Goal: Task Accomplishment & Management: Use online tool/utility

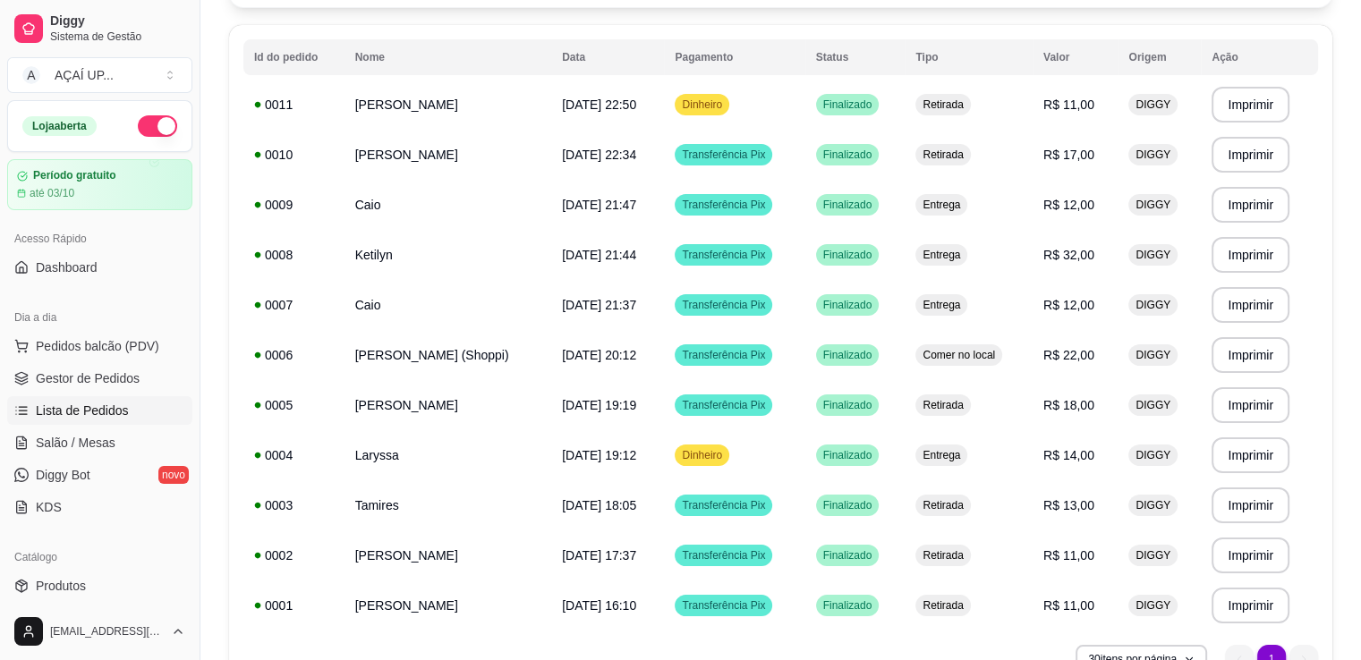
scroll to position [143, 0]
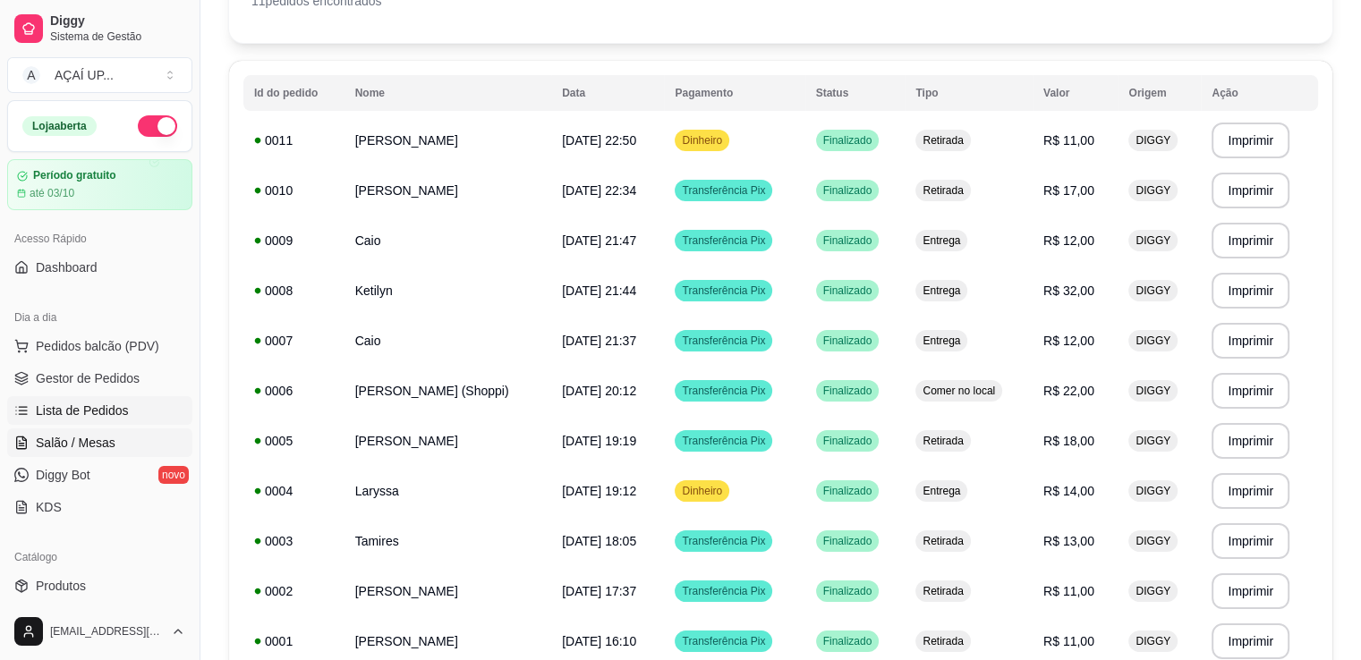
click at [50, 448] on span "Salão / Mesas" at bounding box center [76, 443] width 80 height 18
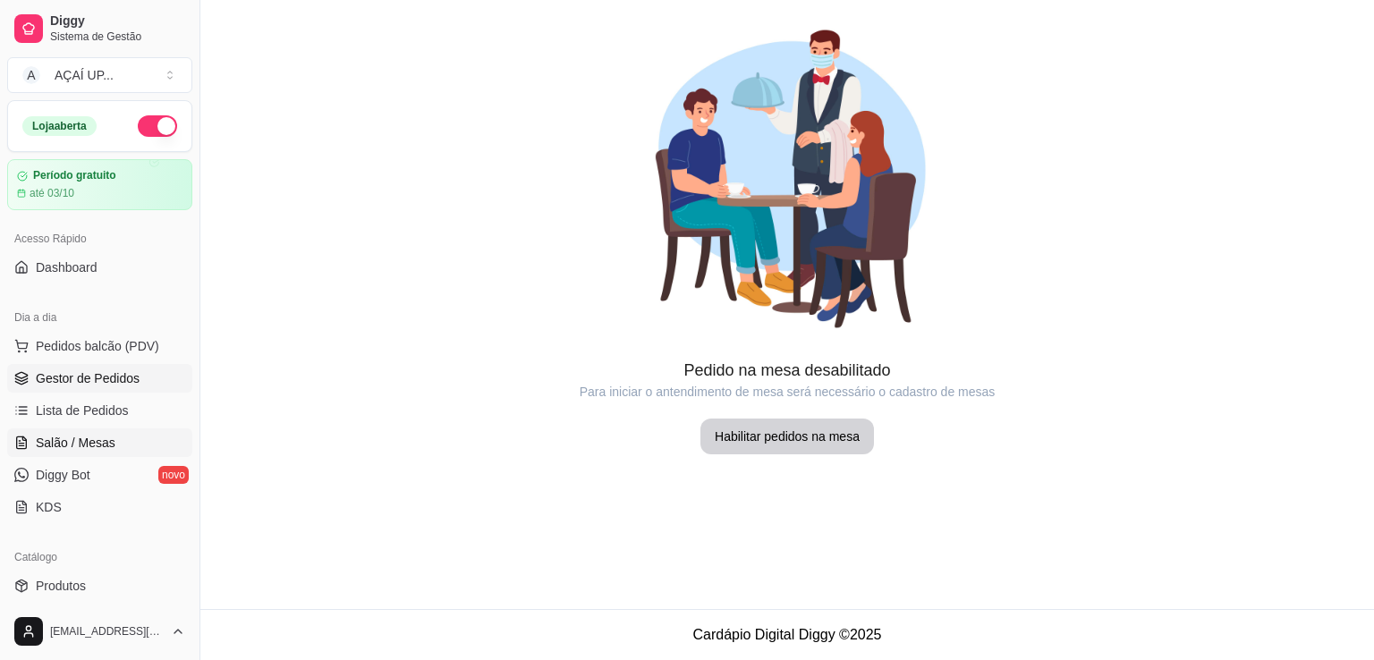
click at [89, 381] on span "Gestor de Pedidos" at bounding box center [88, 379] width 104 height 18
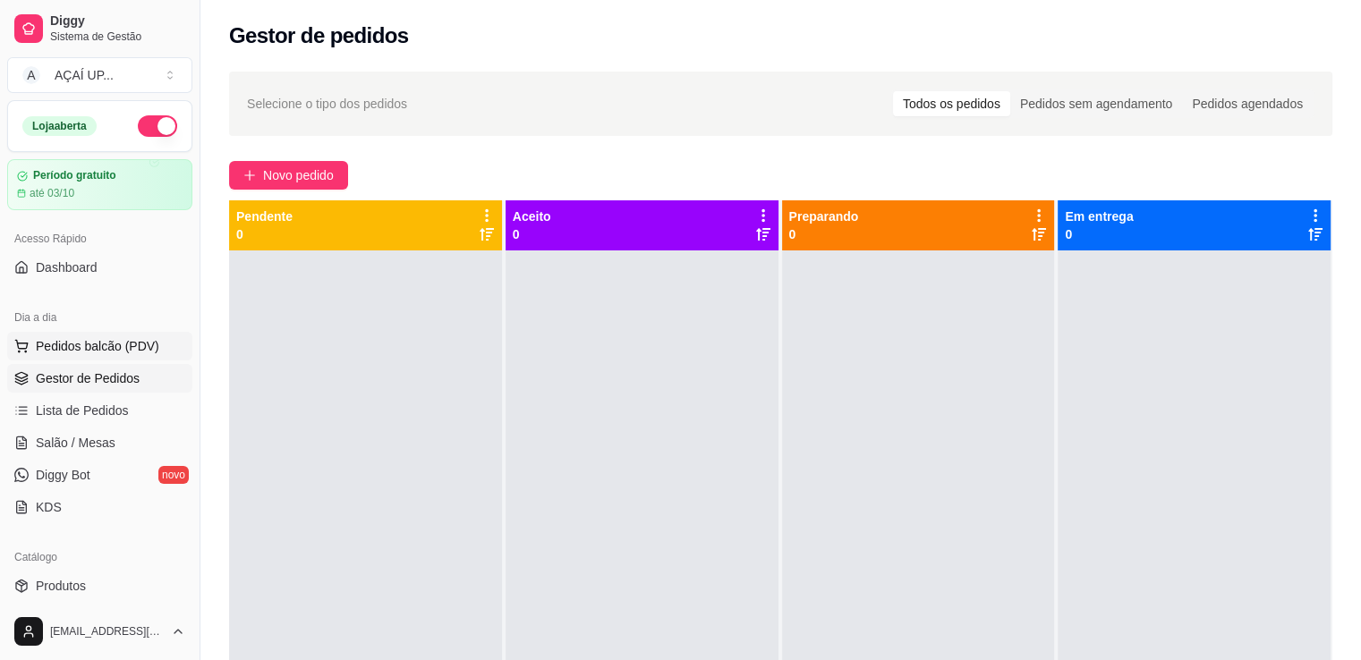
click at [121, 337] on span "Pedidos balcão (PDV)" at bounding box center [97, 346] width 123 height 18
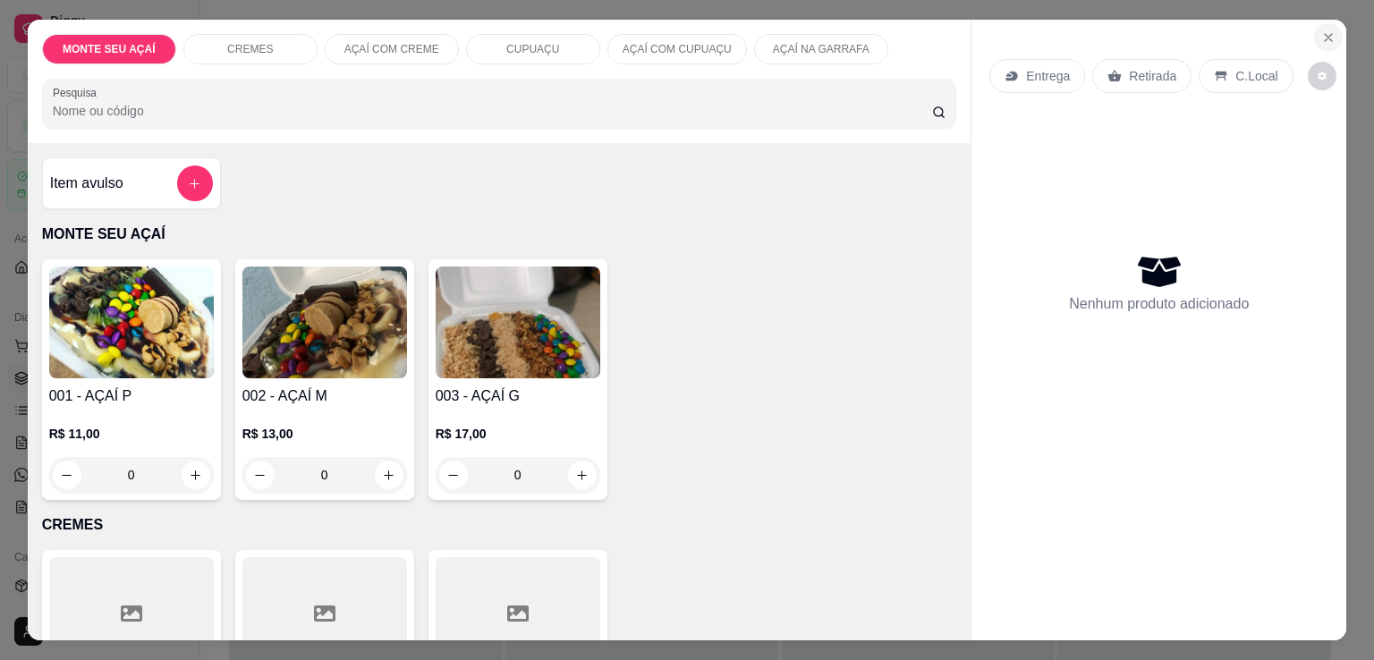
click at [1322, 30] on icon "Close" at bounding box center [1329, 37] width 14 height 14
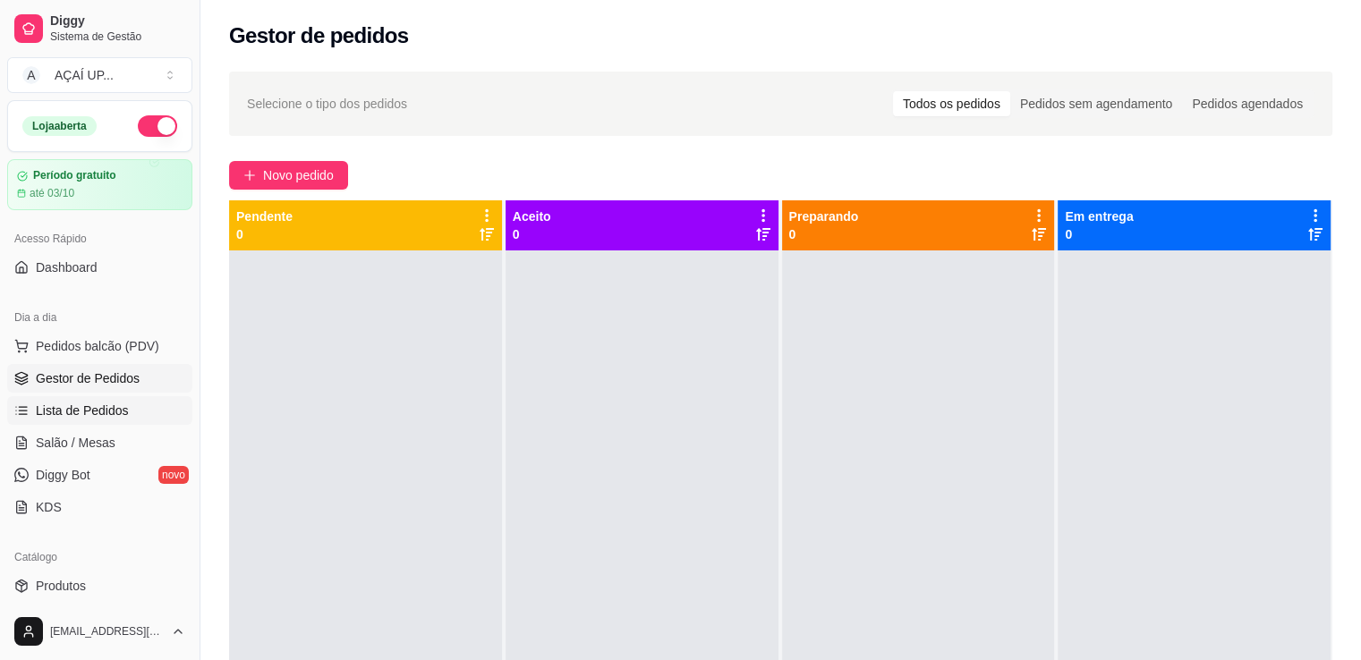
click at [100, 409] on span "Lista de Pedidos" at bounding box center [82, 411] width 93 height 18
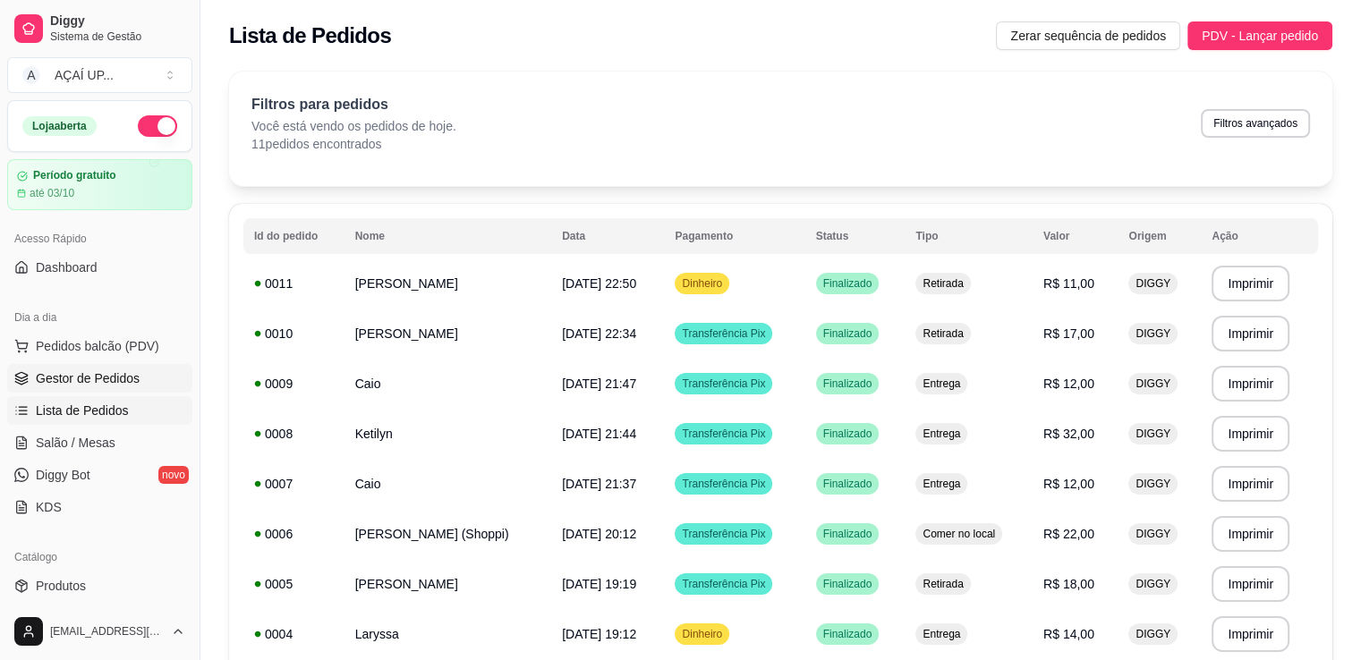
click at [67, 373] on span "Gestor de Pedidos" at bounding box center [88, 379] width 104 height 18
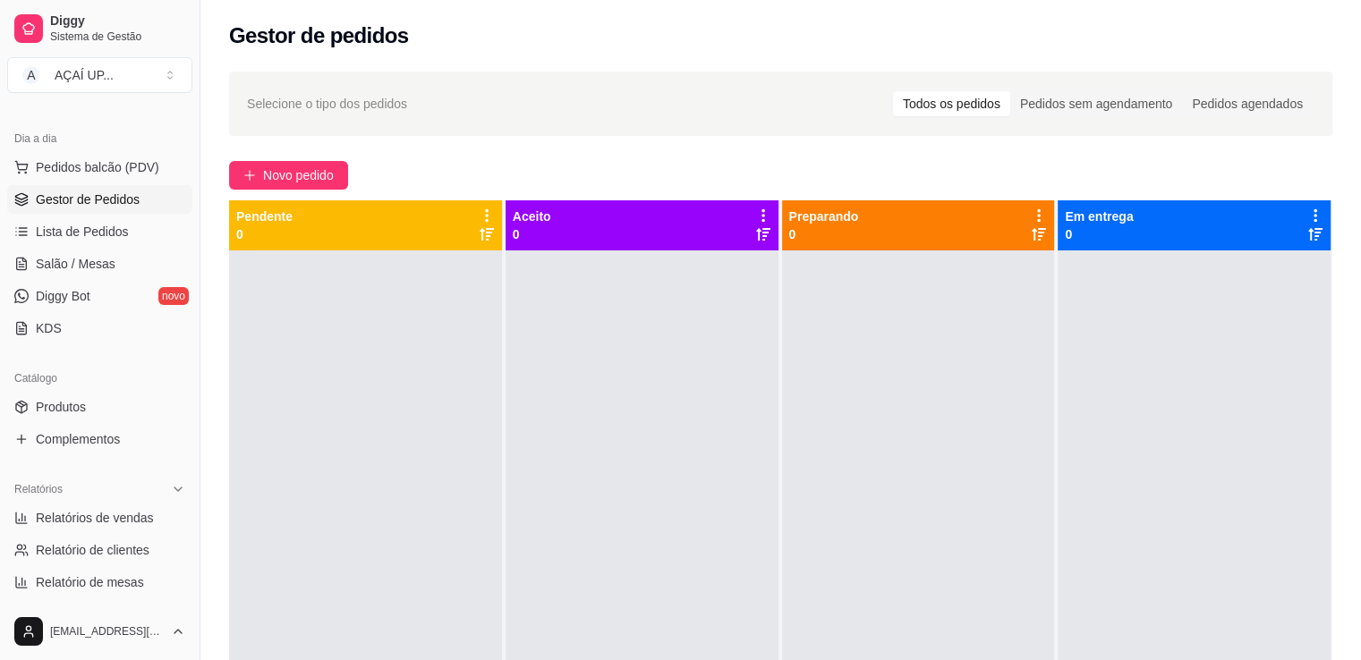
scroll to position [182, 0]
click at [62, 526] on link "Relatórios de vendas" at bounding box center [99, 515] width 185 height 29
select select "ALL"
select select "0"
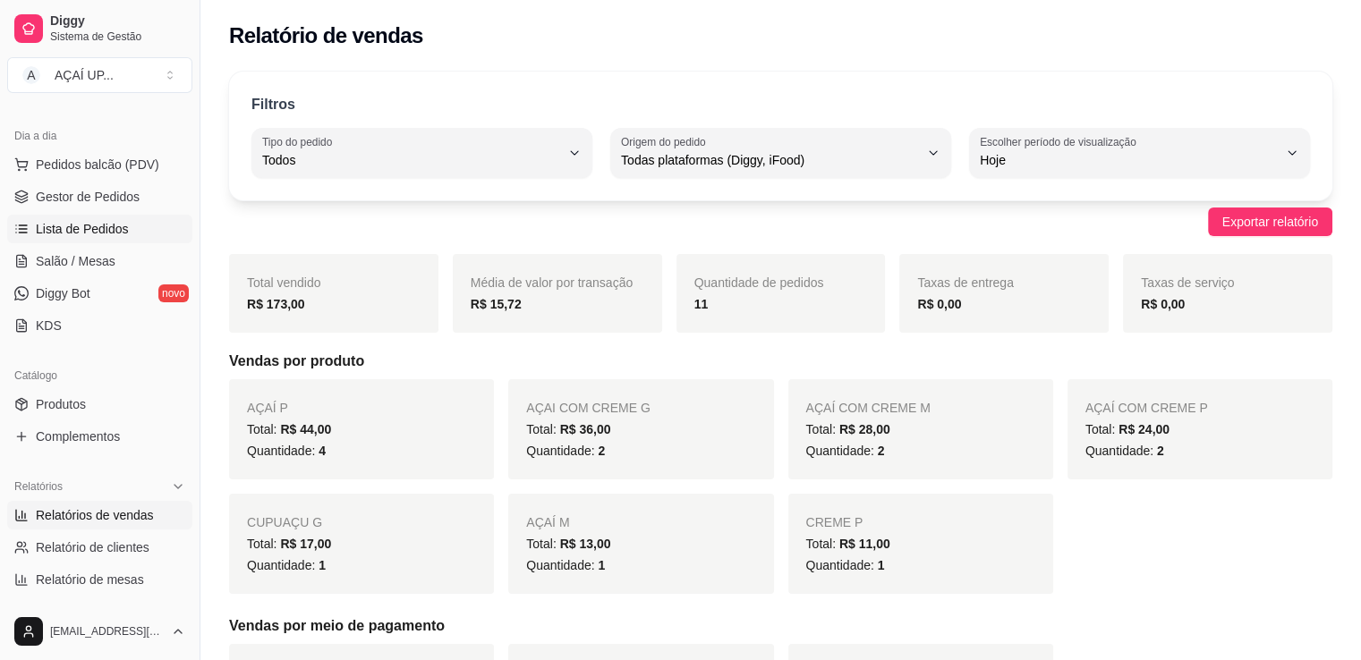
click at [60, 220] on span "Lista de Pedidos" at bounding box center [82, 229] width 93 height 18
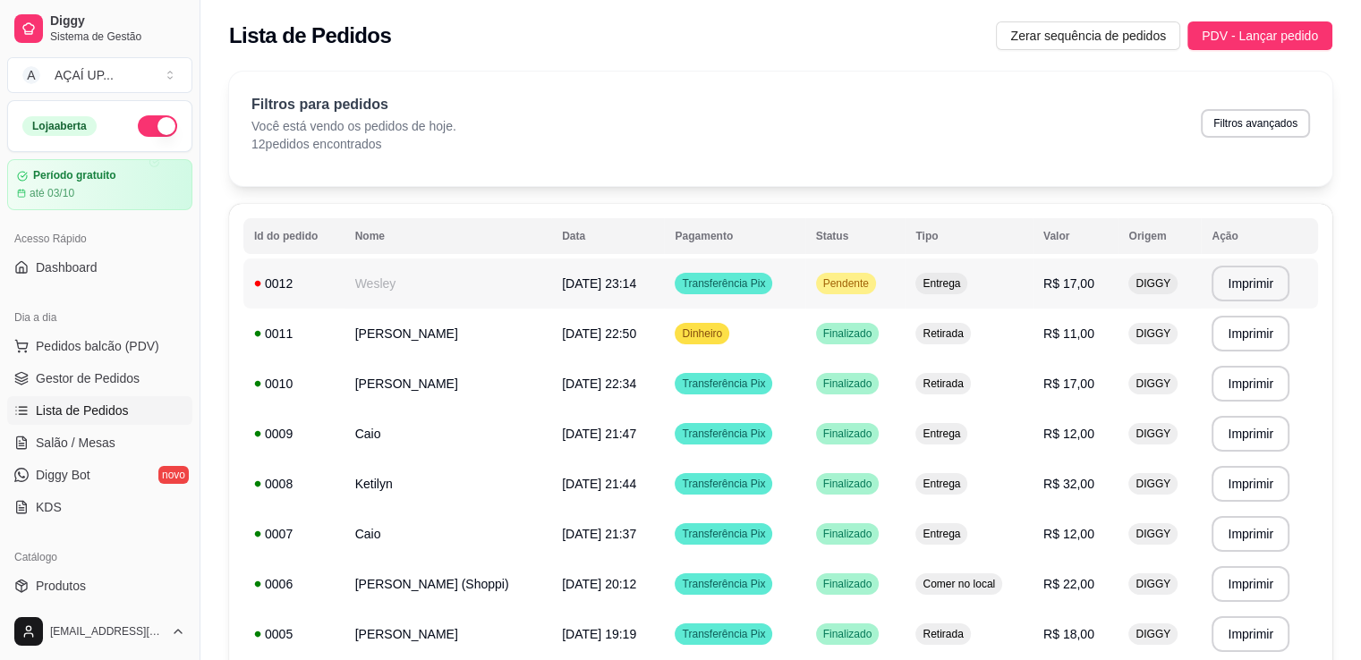
click at [409, 298] on td "Wesley" at bounding box center [447, 284] width 207 height 50
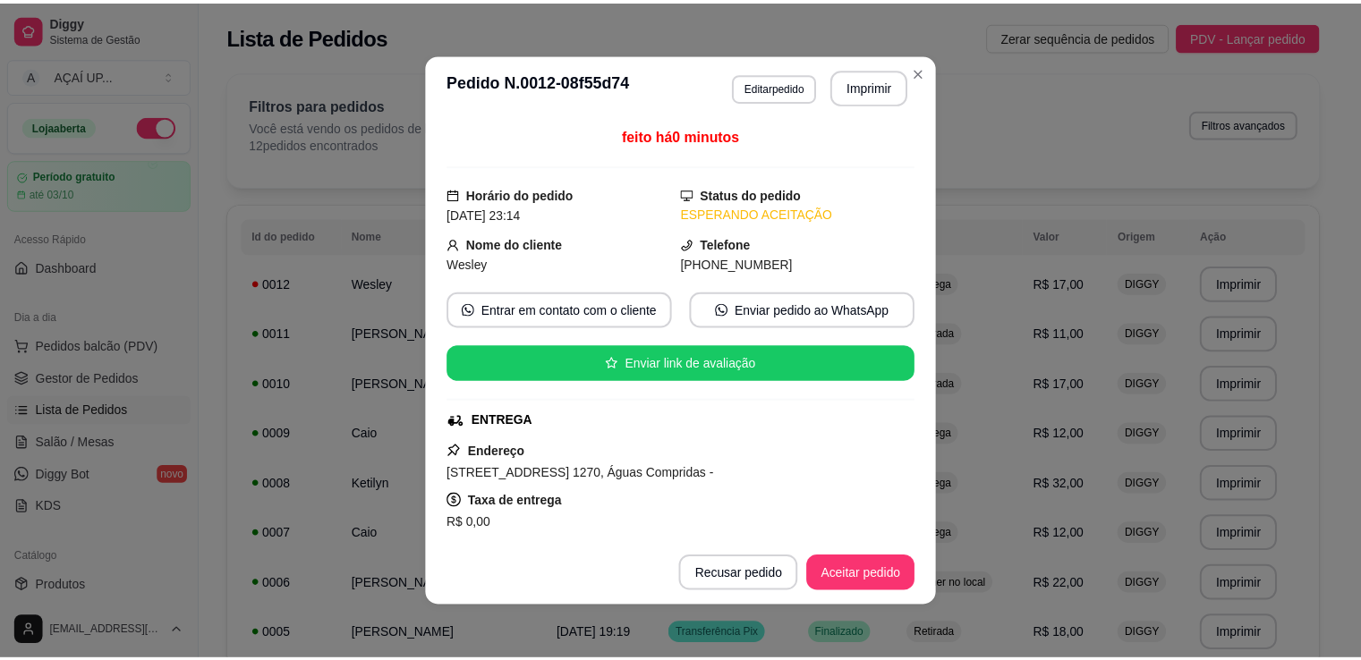
scroll to position [4, 0]
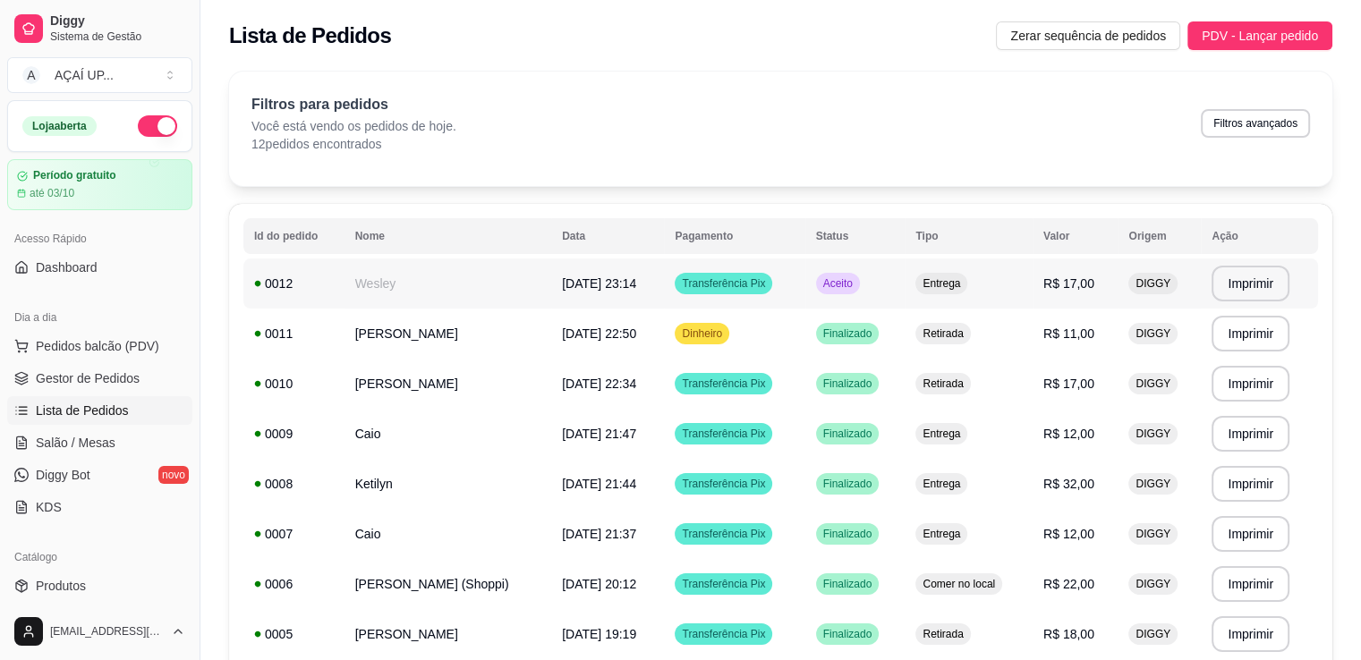
click at [597, 272] on td "[DATE] 23:14" at bounding box center [607, 284] width 113 height 50
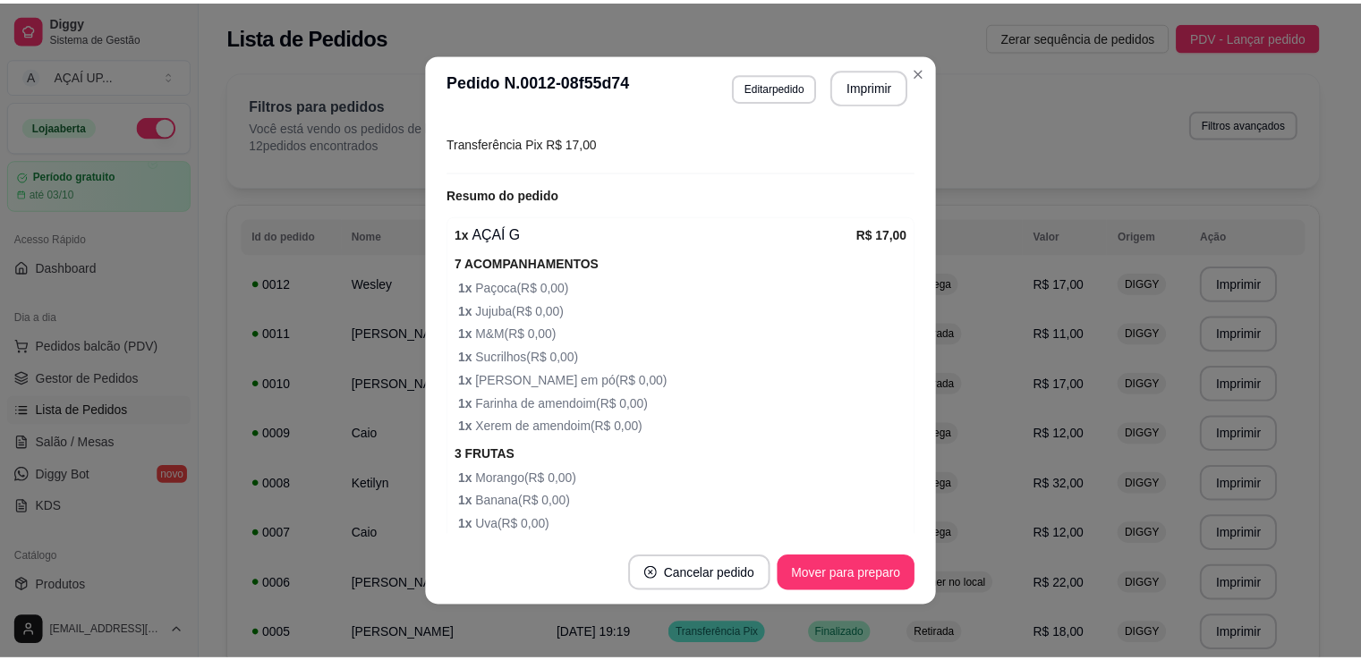
scroll to position [531, 0]
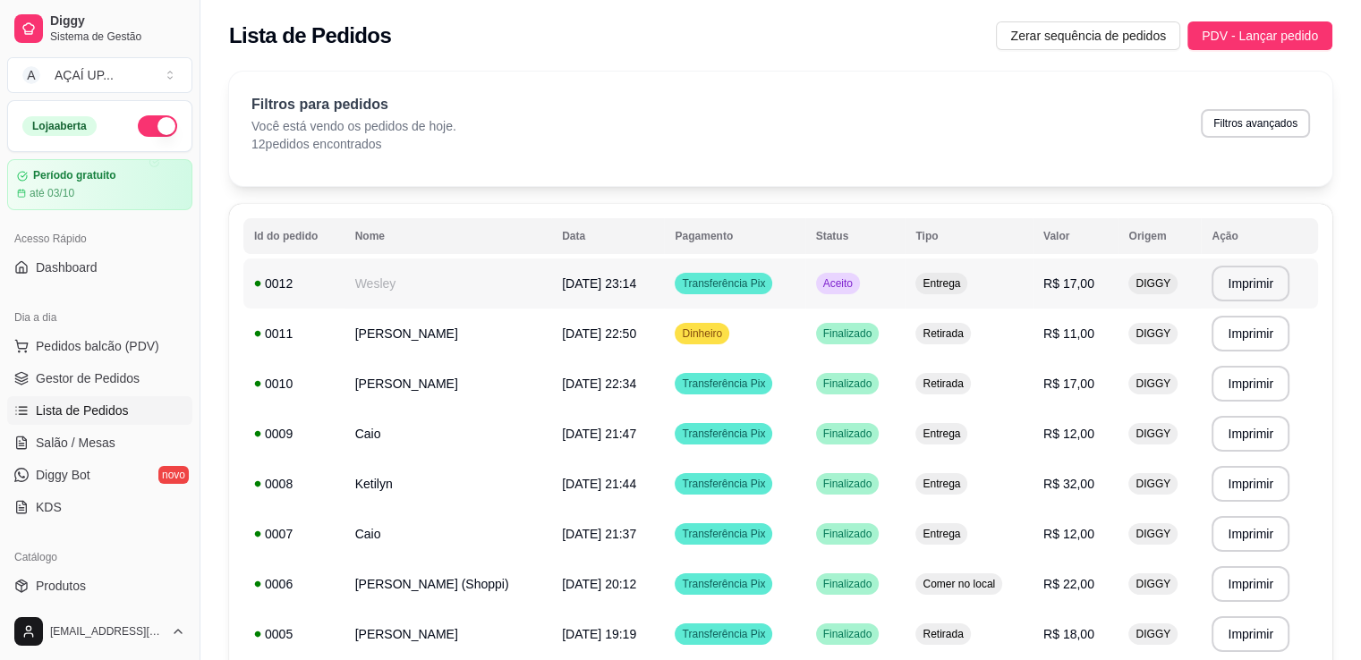
click at [736, 276] on span "Transferência Pix" at bounding box center [723, 283] width 90 height 14
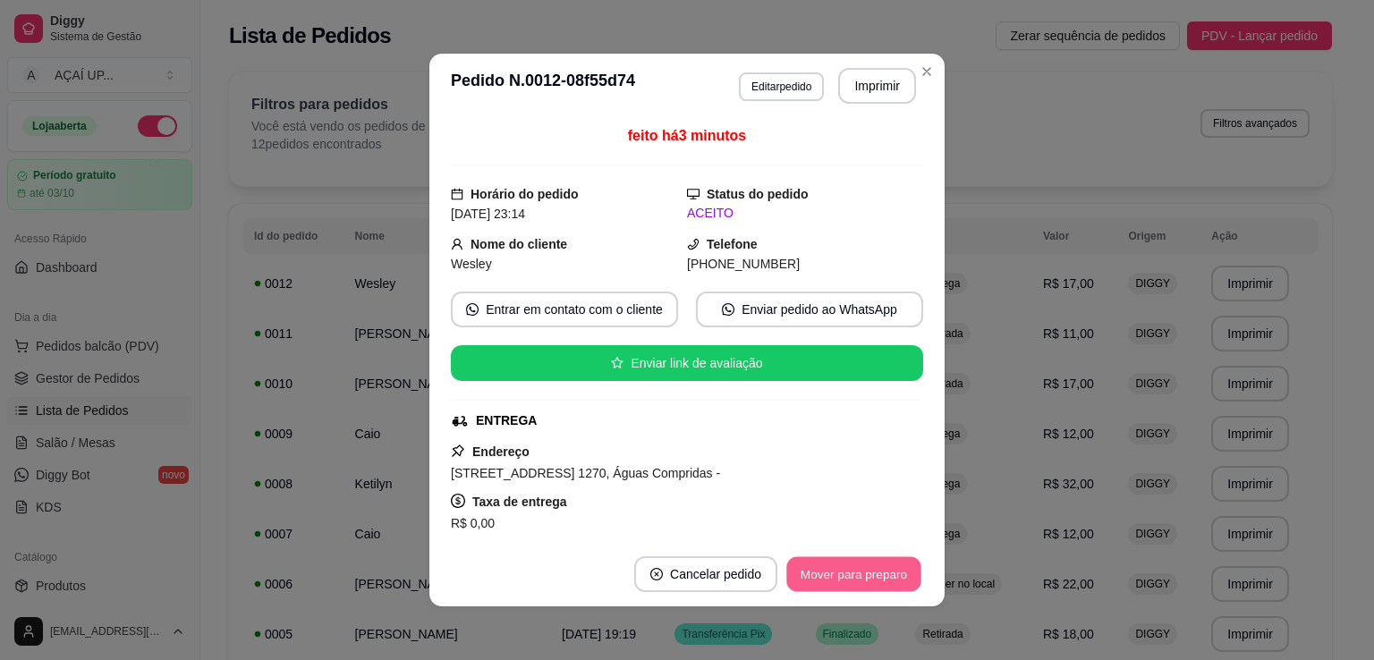
click at [866, 581] on button "Mover para preparo" at bounding box center [854, 574] width 134 height 35
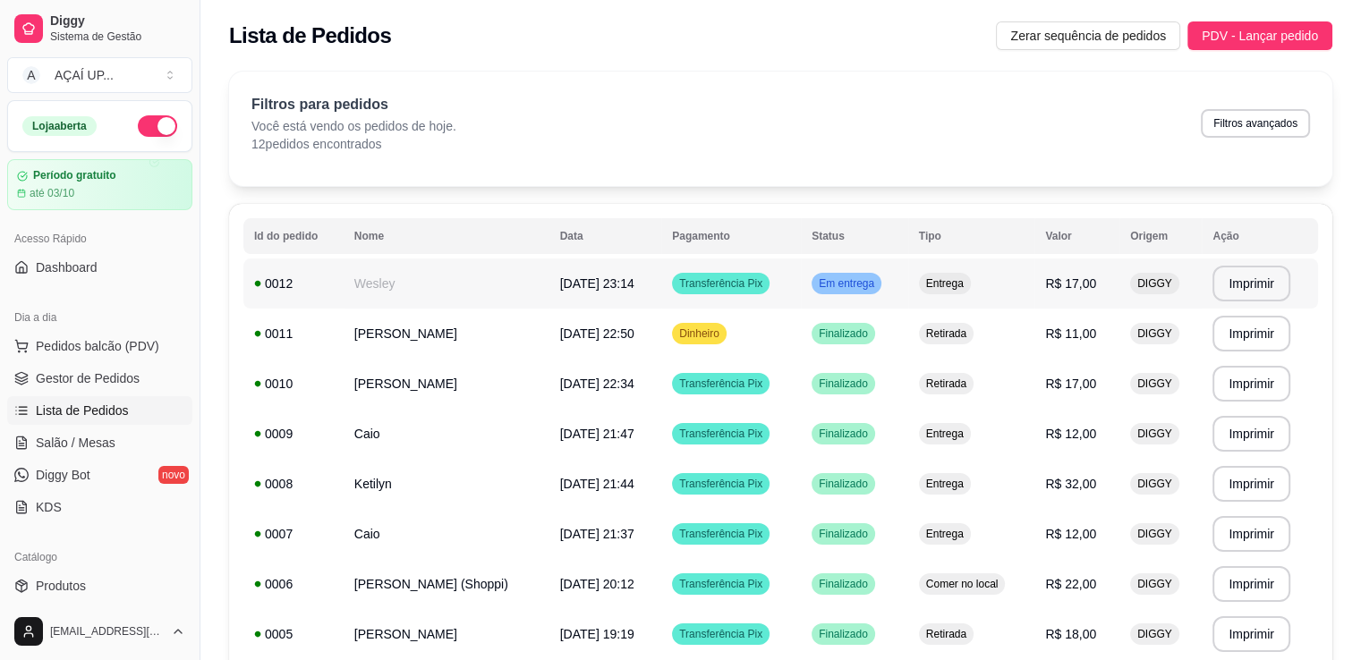
click at [606, 286] on td "[DATE] 23:14" at bounding box center [605, 284] width 113 height 50
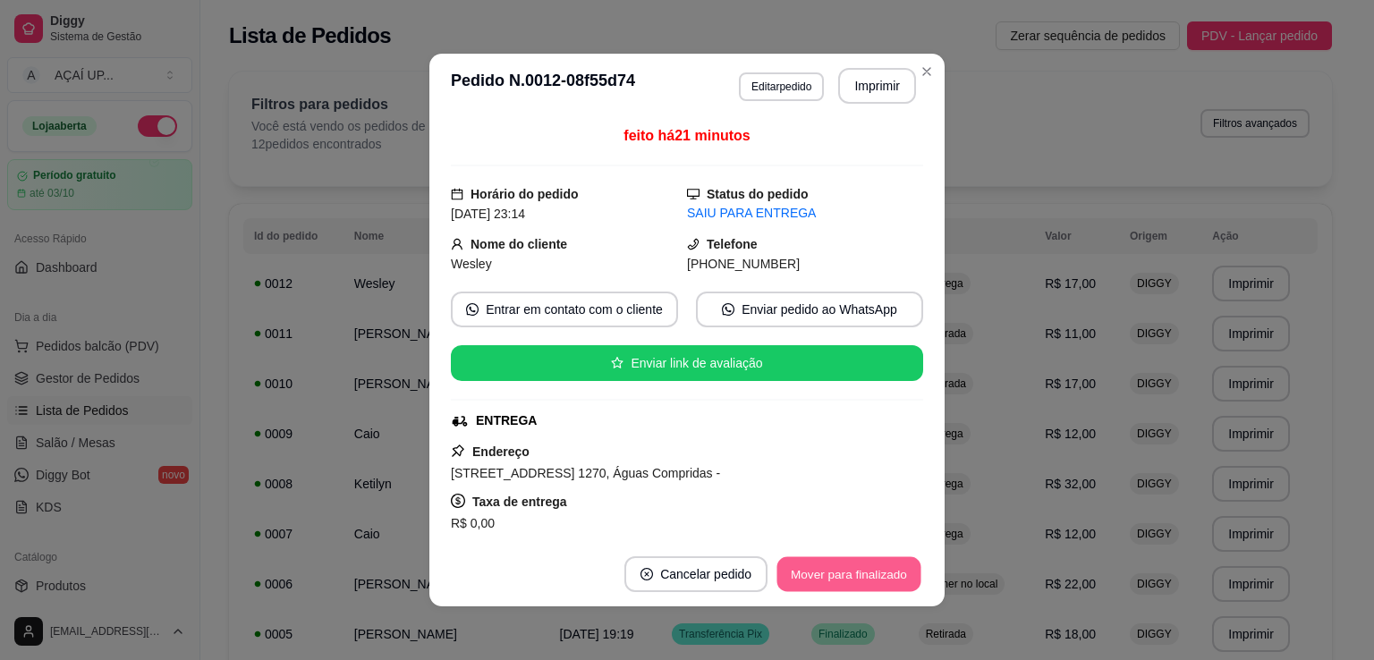
click at [821, 577] on button "Mover para finalizado" at bounding box center [850, 574] width 144 height 35
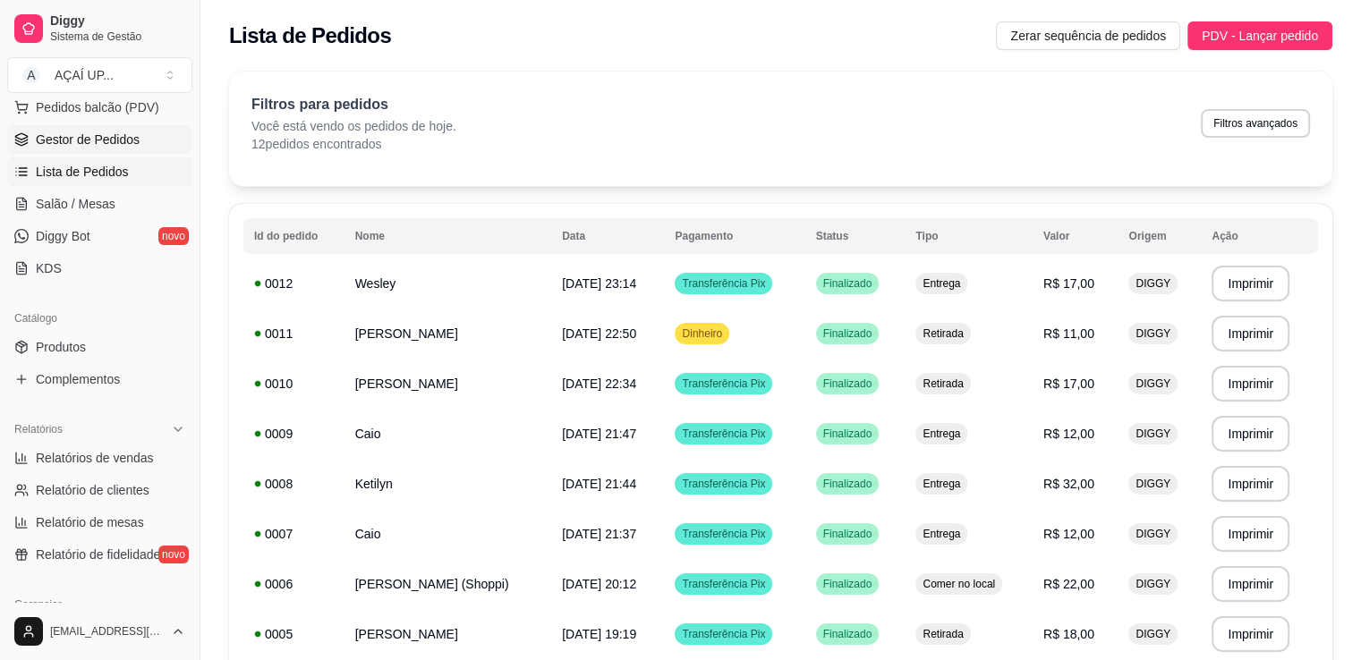
scroll to position [240, 0]
click at [92, 450] on span "Relatórios de vendas" at bounding box center [95, 457] width 118 height 18
select select "ALL"
select select "0"
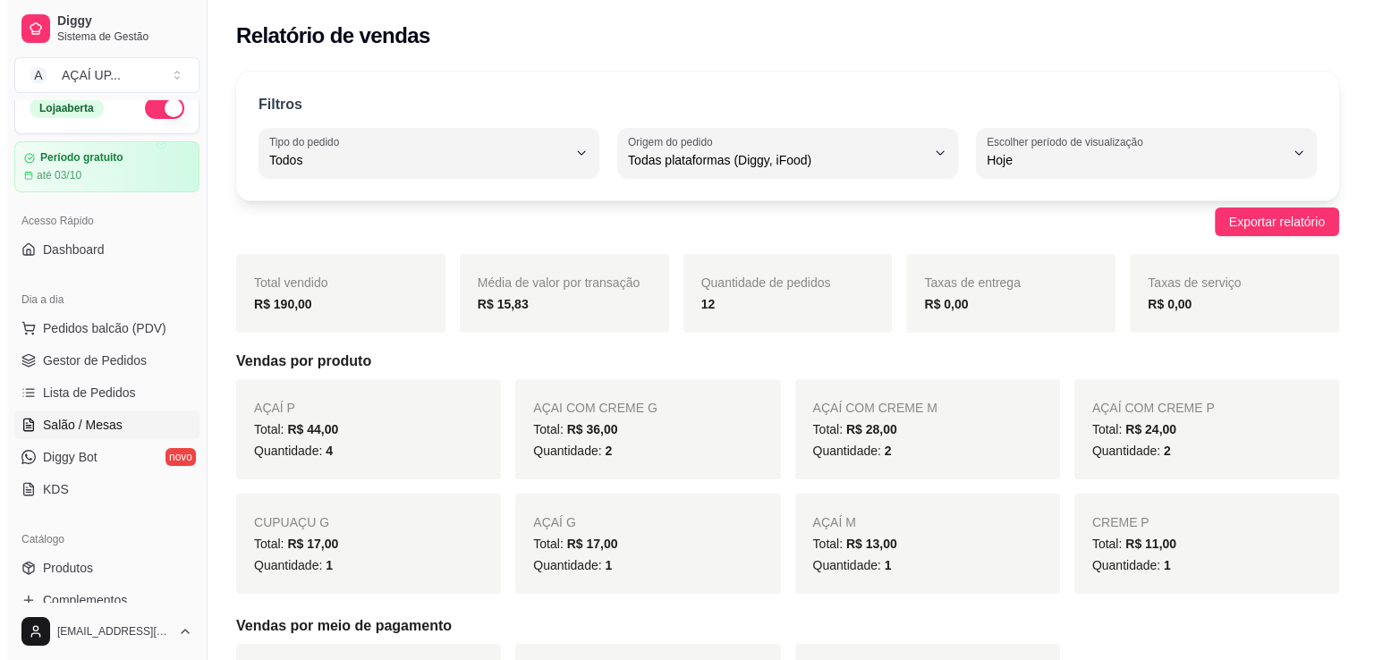
scroll to position [10, 0]
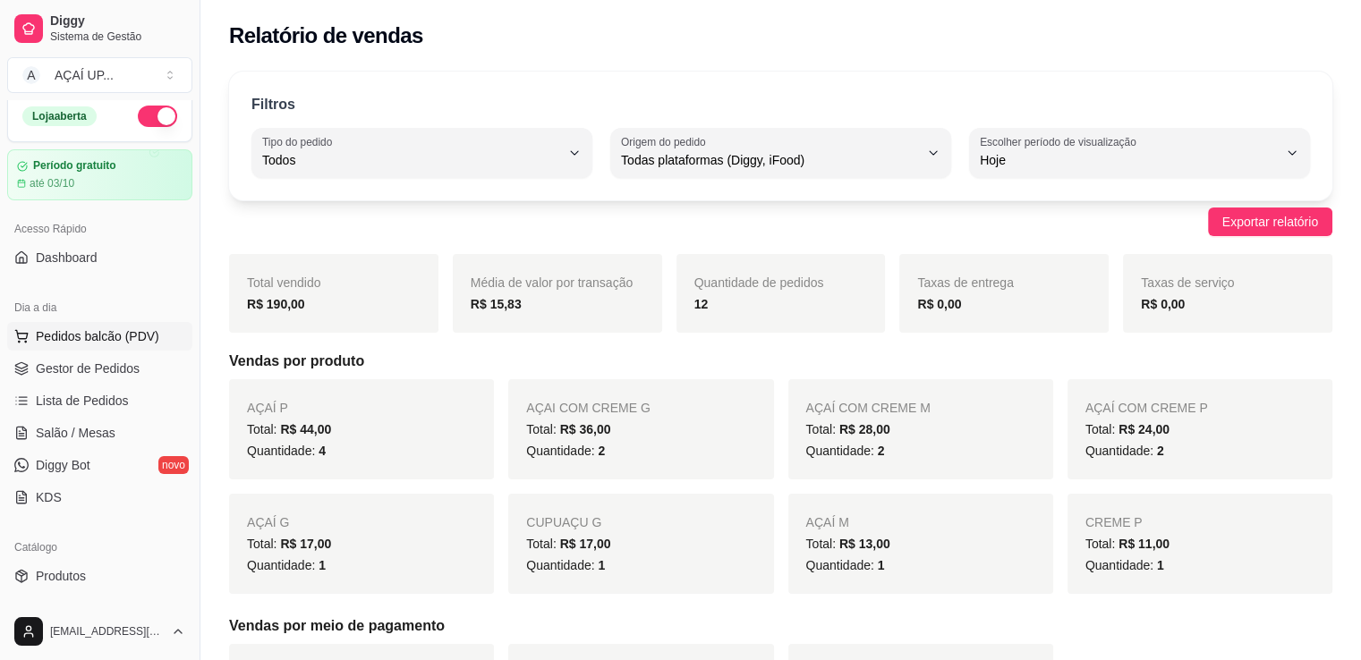
click at [86, 344] on button "Pedidos balcão (PDV)" at bounding box center [99, 336] width 185 height 29
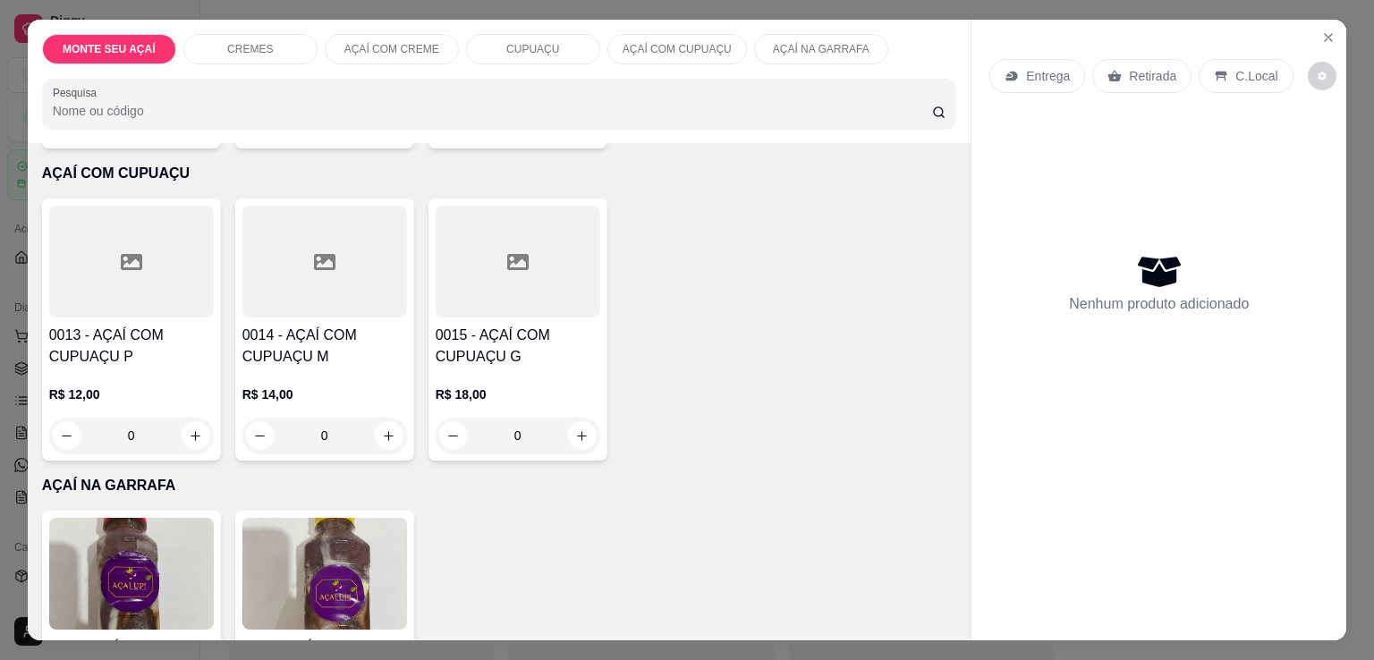
scroll to position [1371, 0]
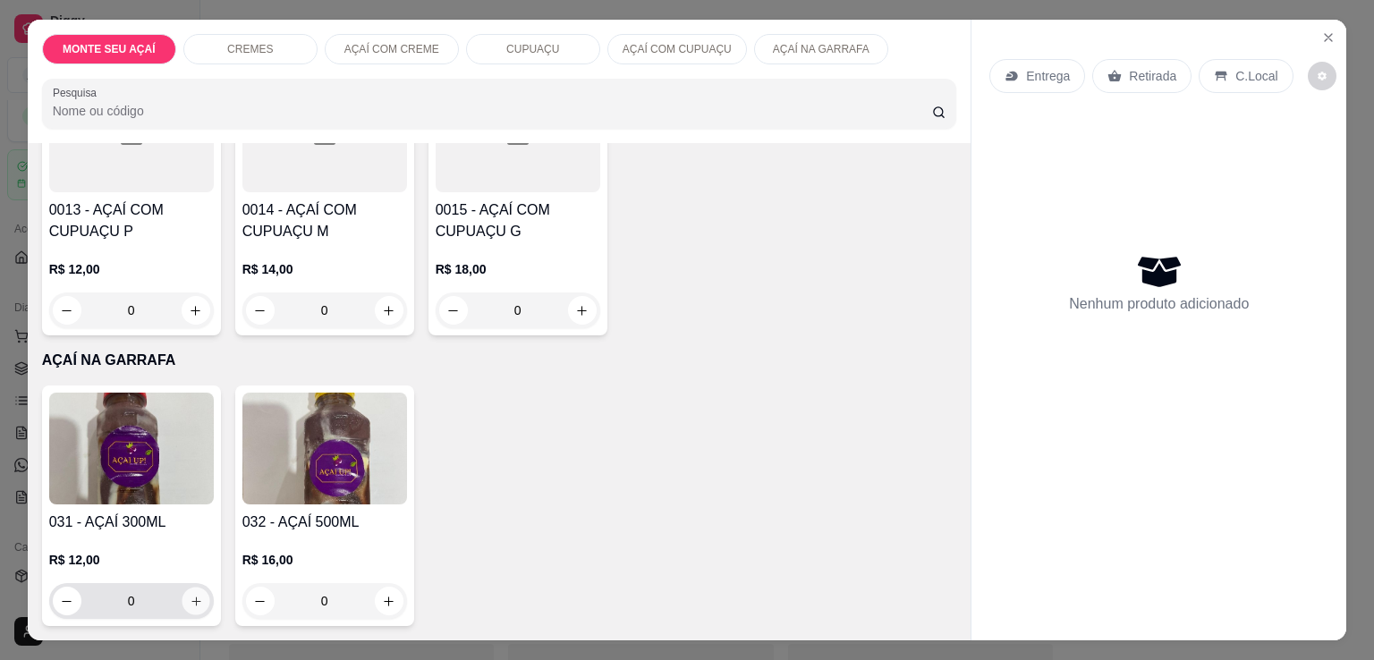
click at [193, 595] on icon "increase-product-quantity" at bounding box center [195, 601] width 13 height 13
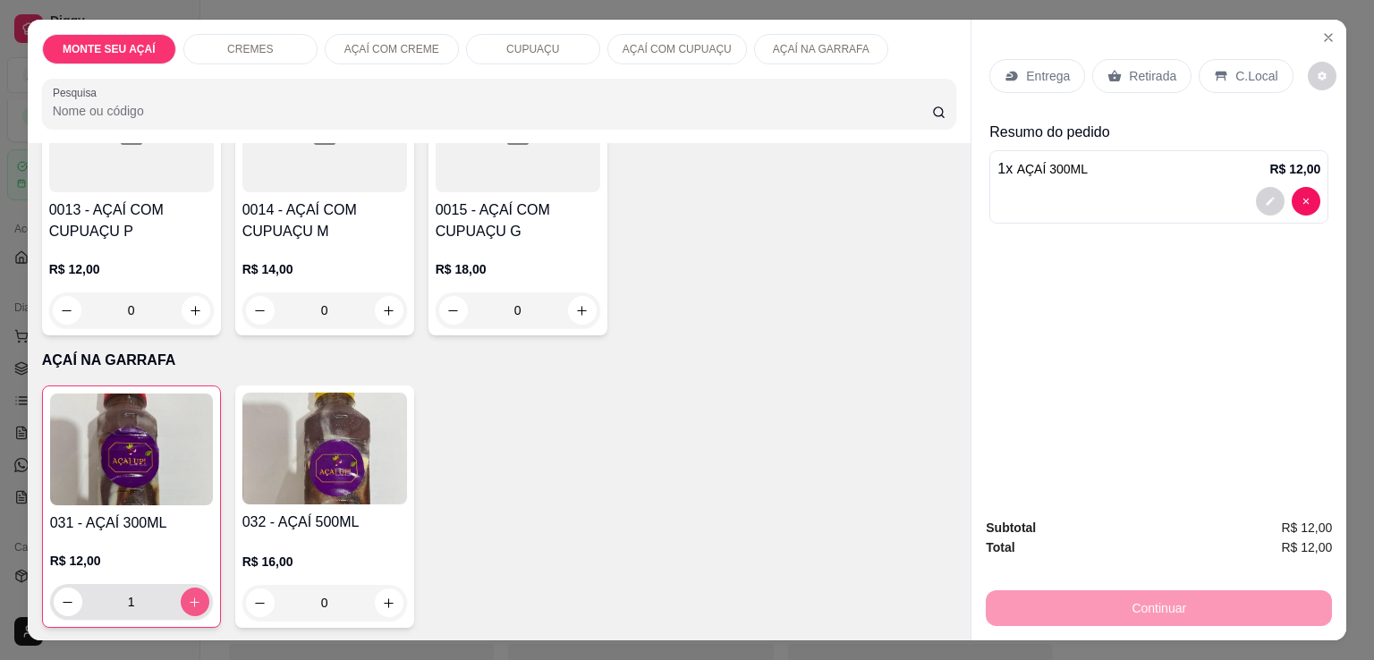
click at [193, 596] on icon "increase-product-quantity" at bounding box center [194, 602] width 13 height 13
type input "2"
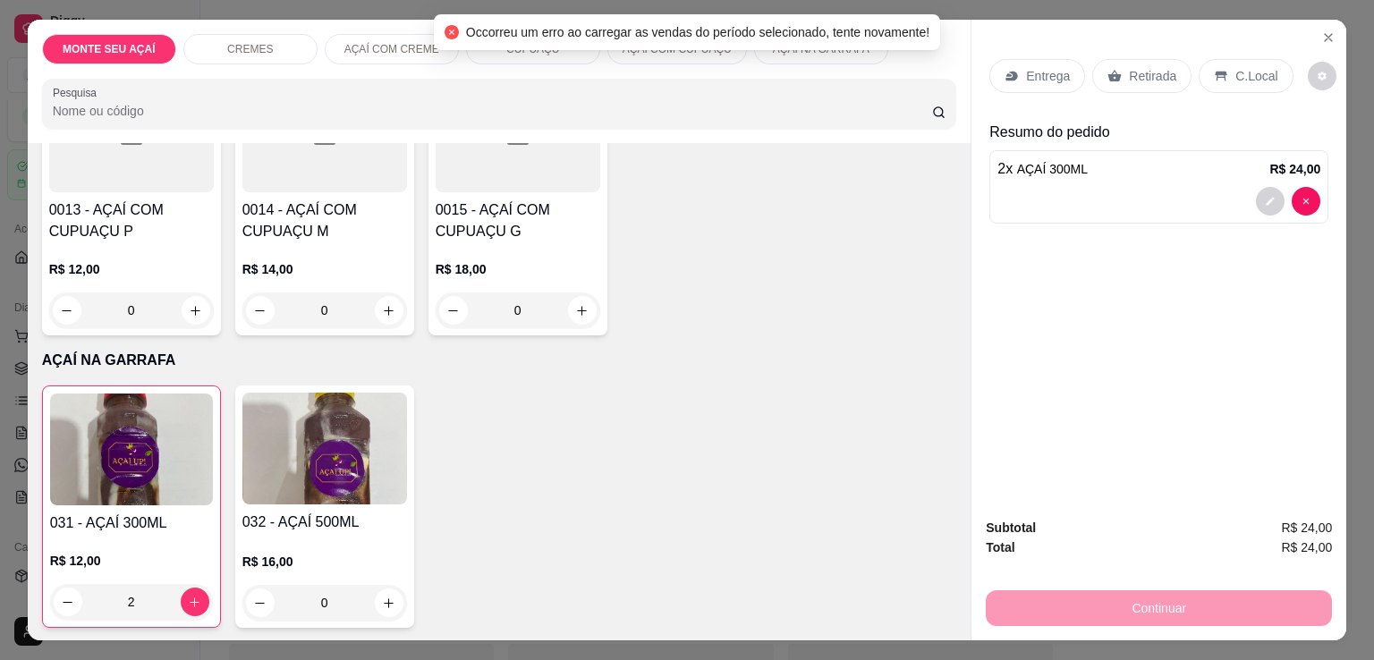
click at [1153, 68] on p "Retirada" at bounding box center [1152, 76] width 47 height 18
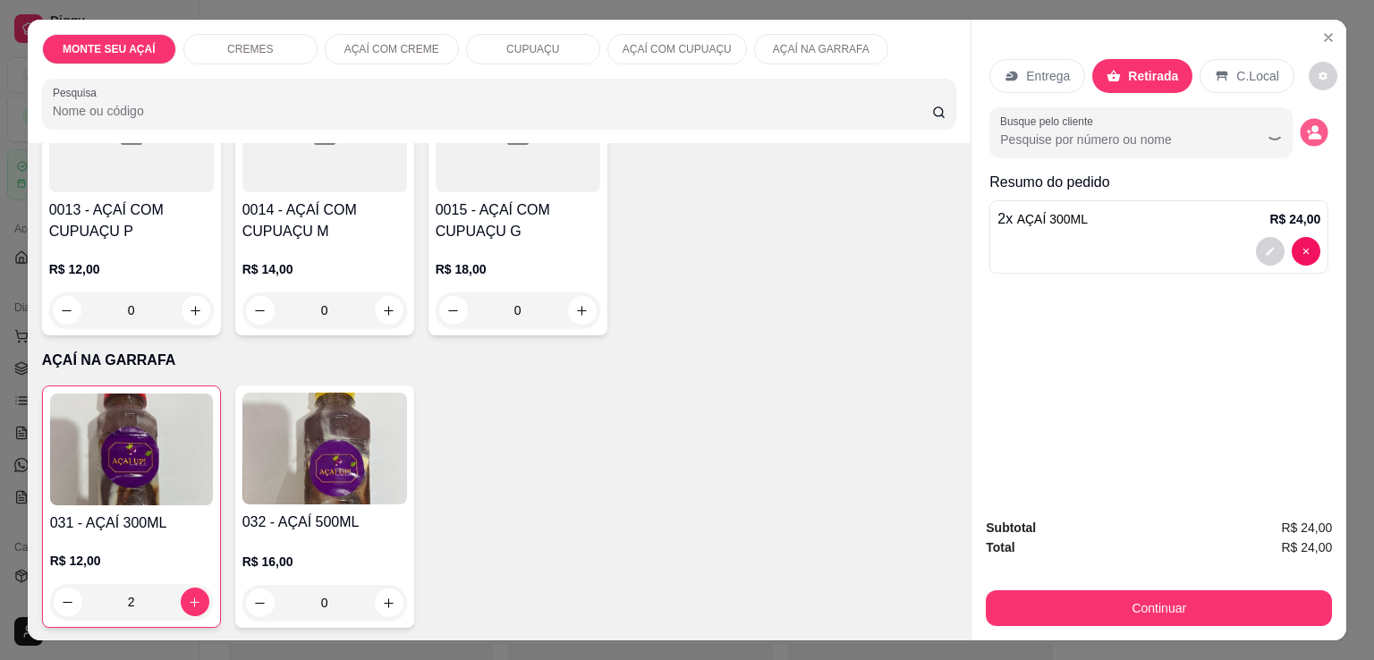
click at [1319, 126] on button "decrease-product-quantity" at bounding box center [1315, 133] width 28 height 28
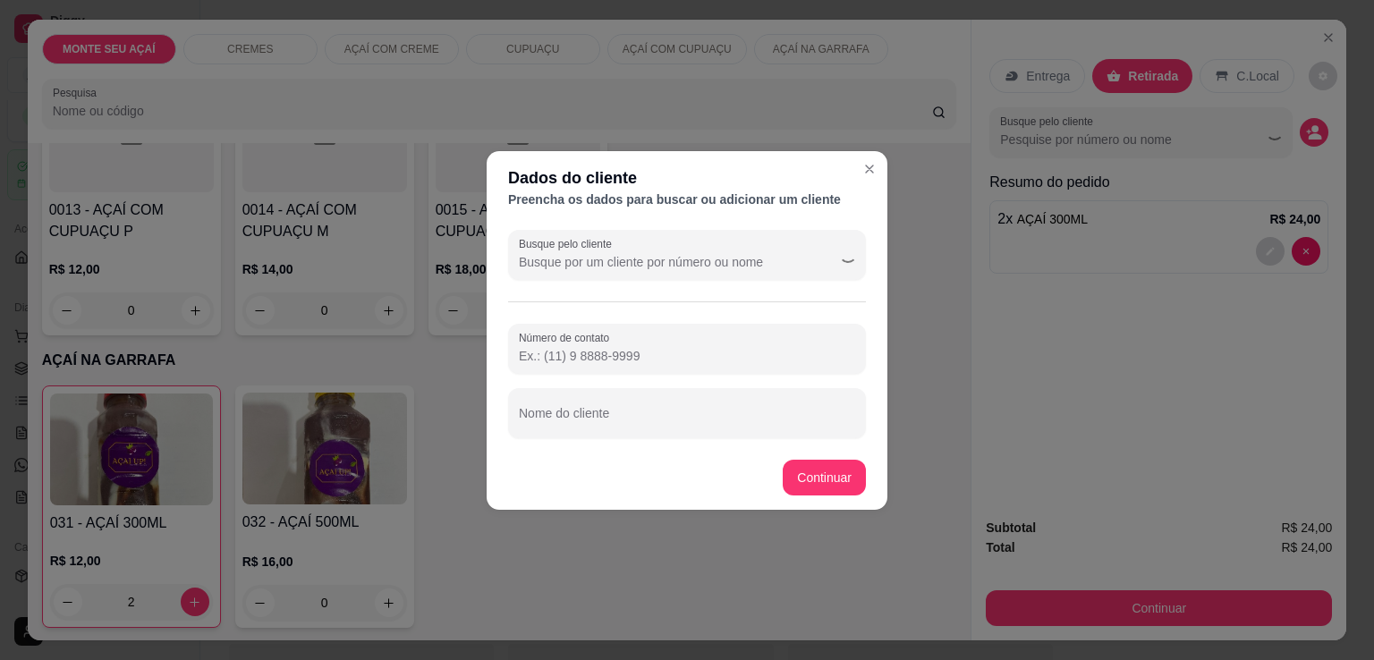
click at [582, 348] on input "Número de contato" at bounding box center [687, 356] width 336 height 18
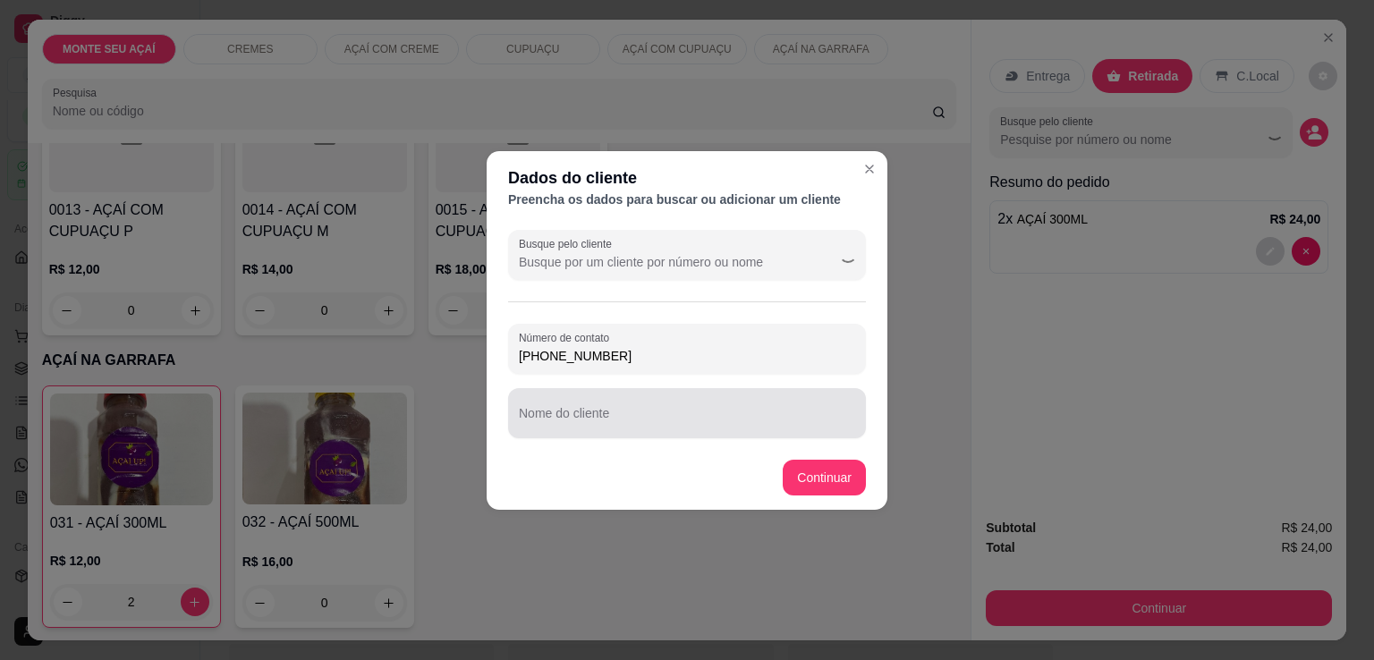
type input "(81) 99338-7636"
click at [591, 432] on div "Nome do cliente" at bounding box center [687, 413] width 358 height 50
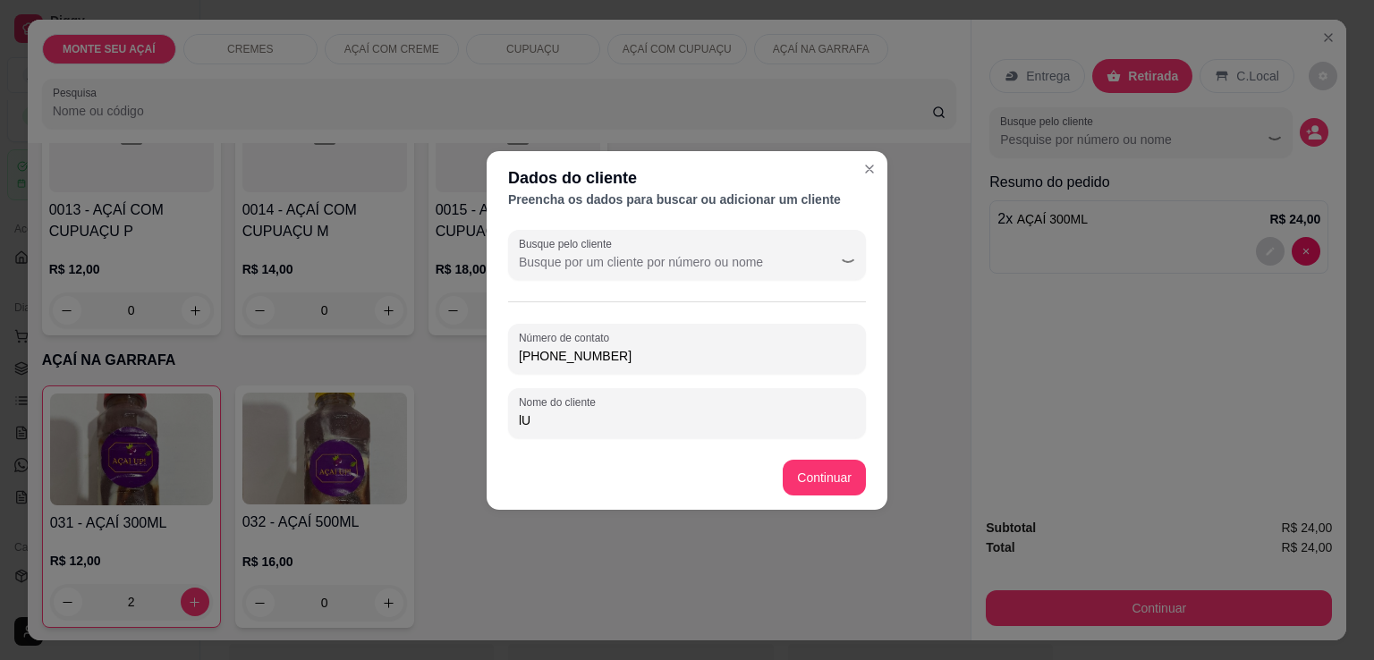
type input "l"
type input "LUQUINHAS"
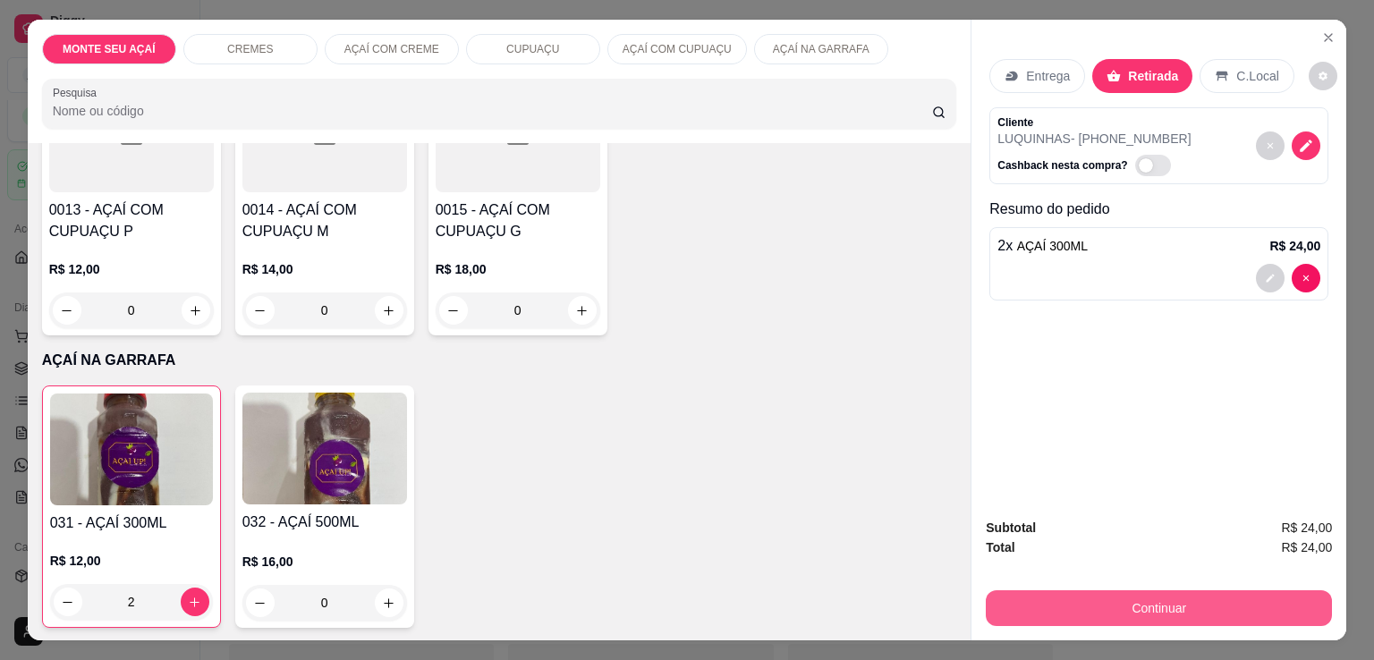
click at [1091, 595] on button "Continuar" at bounding box center [1159, 609] width 346 height 36
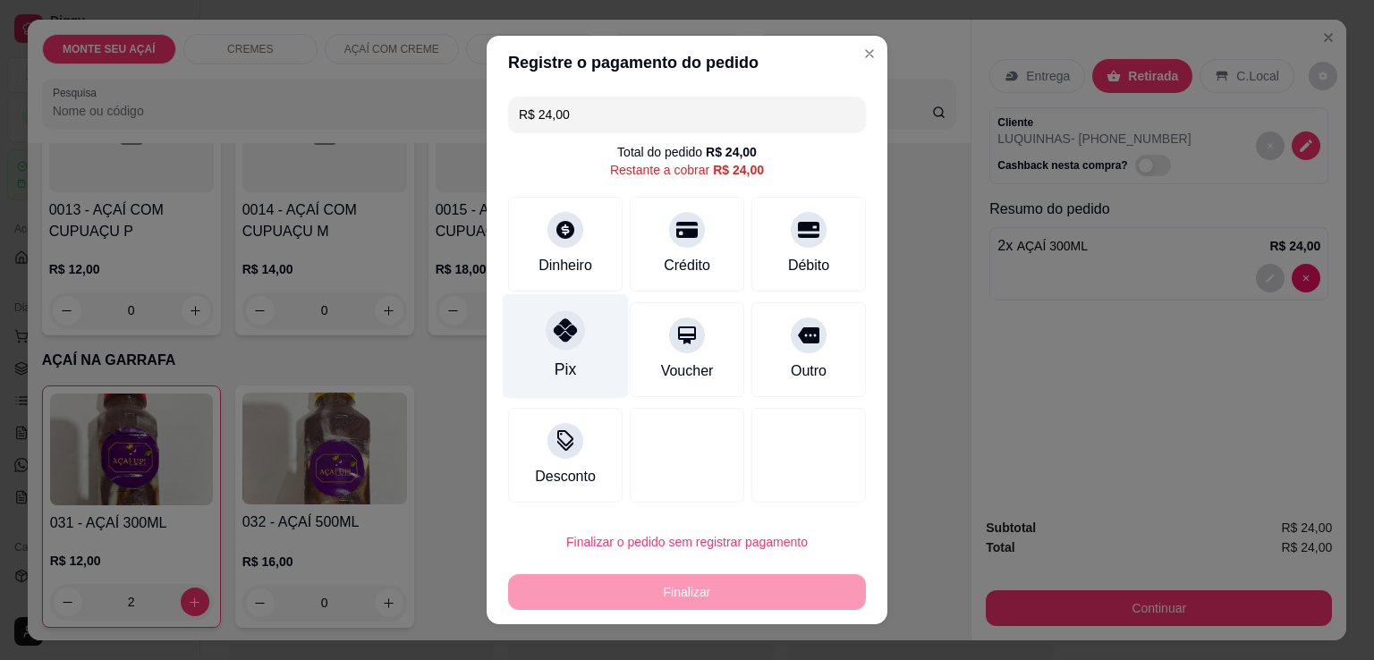
click at [570, 362] on div "Pix" at bounding box center [566, 346] width 126 height 105
type input "R$ 0,00"
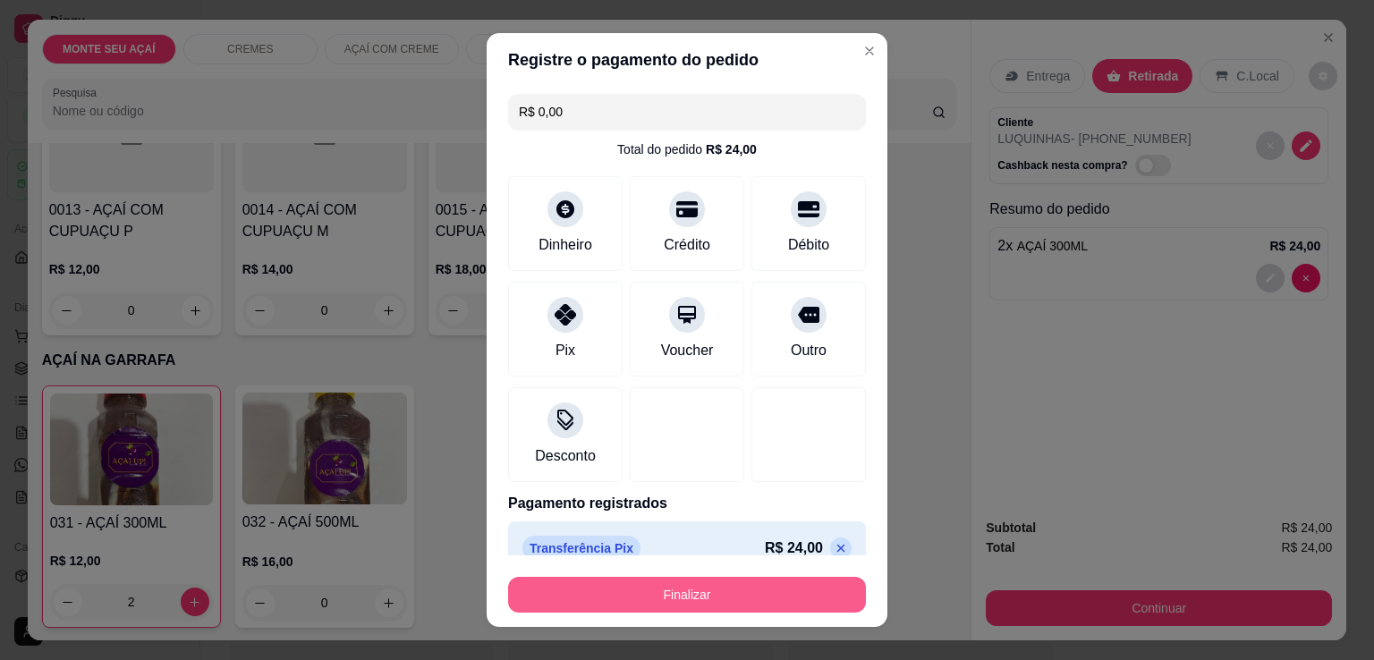
click at [666, 589] on button "Finalizar" at bounding box center [687, 595] width 358 height 36
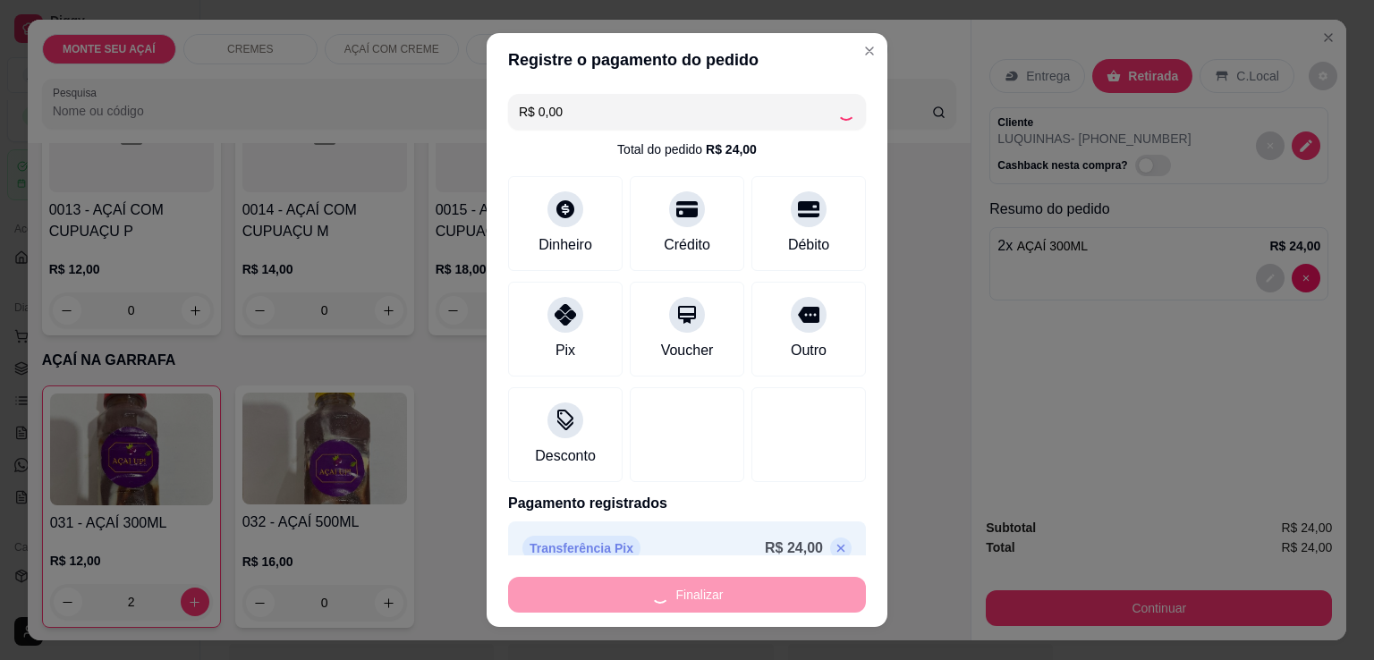
click at [859, 581] on footer "Finalizar" at bounding box center [687, 592] width 401 height 72
click at [658, 606] on div "Finalizar" at bounding box center [687, 595] width 358 height 36
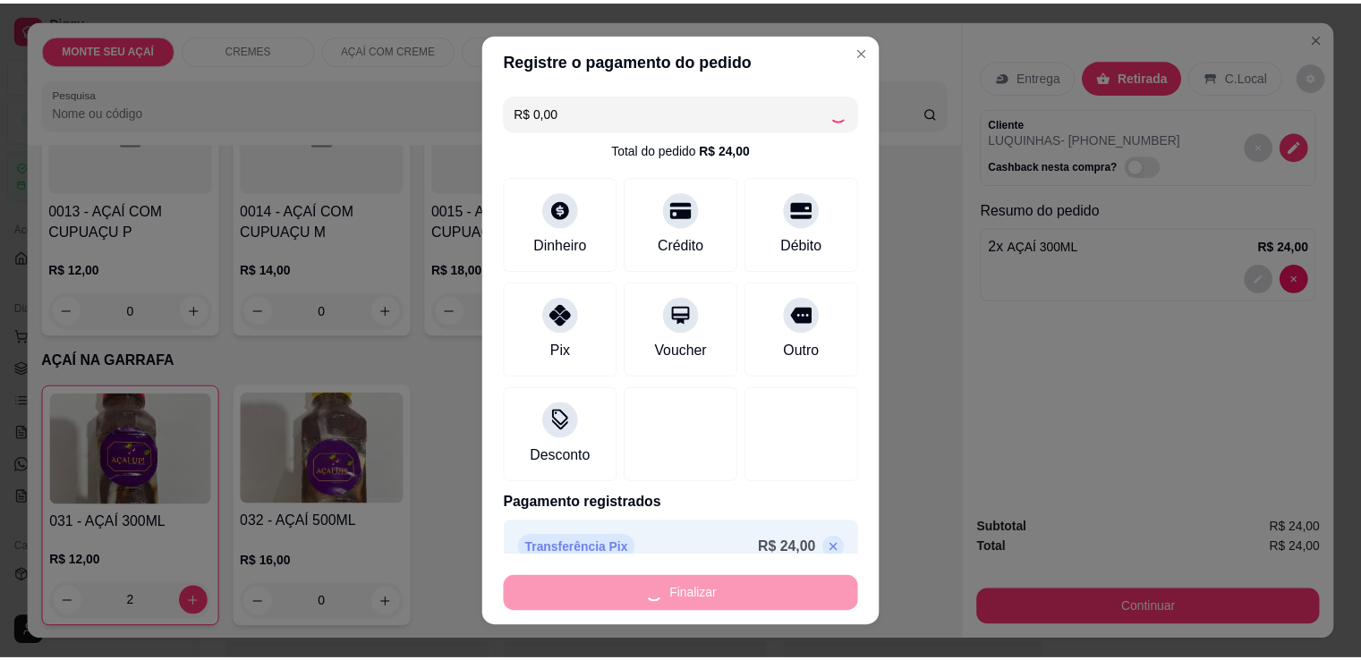
scroll to position [25, 0]
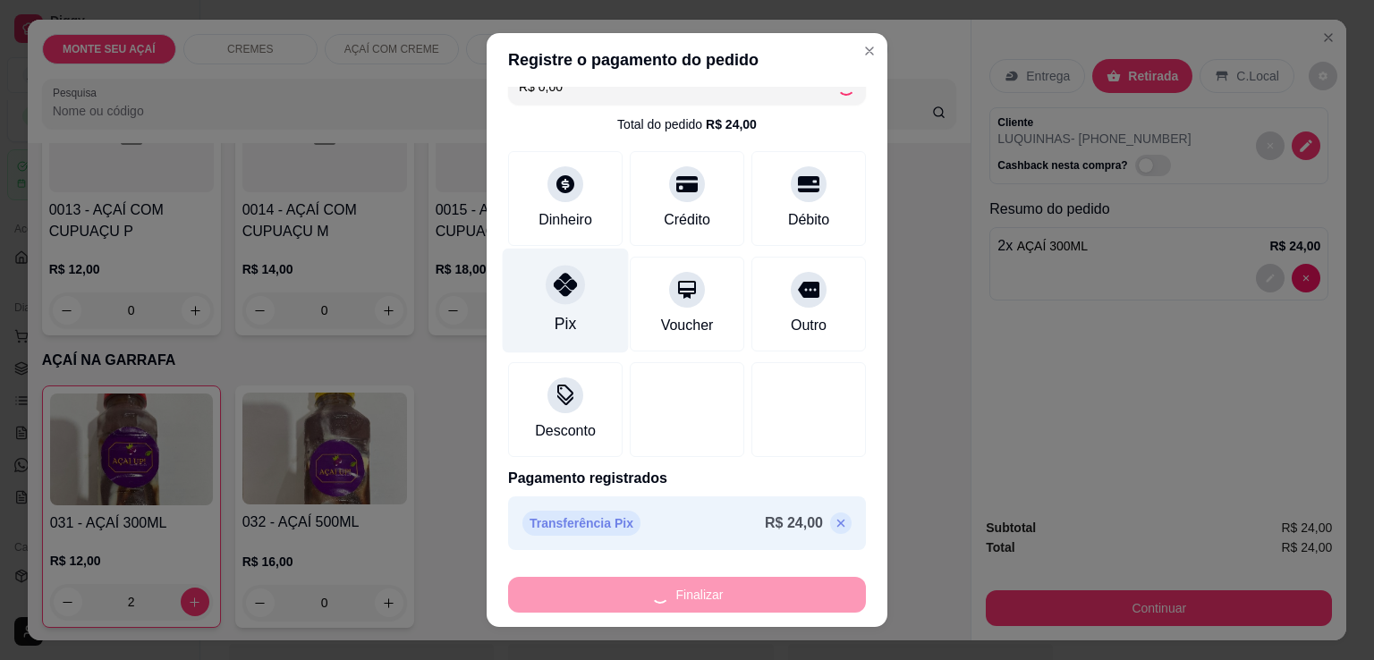
click at [591, 306] on div "Pix" at bounding box center [566, 301] width 126 height 105
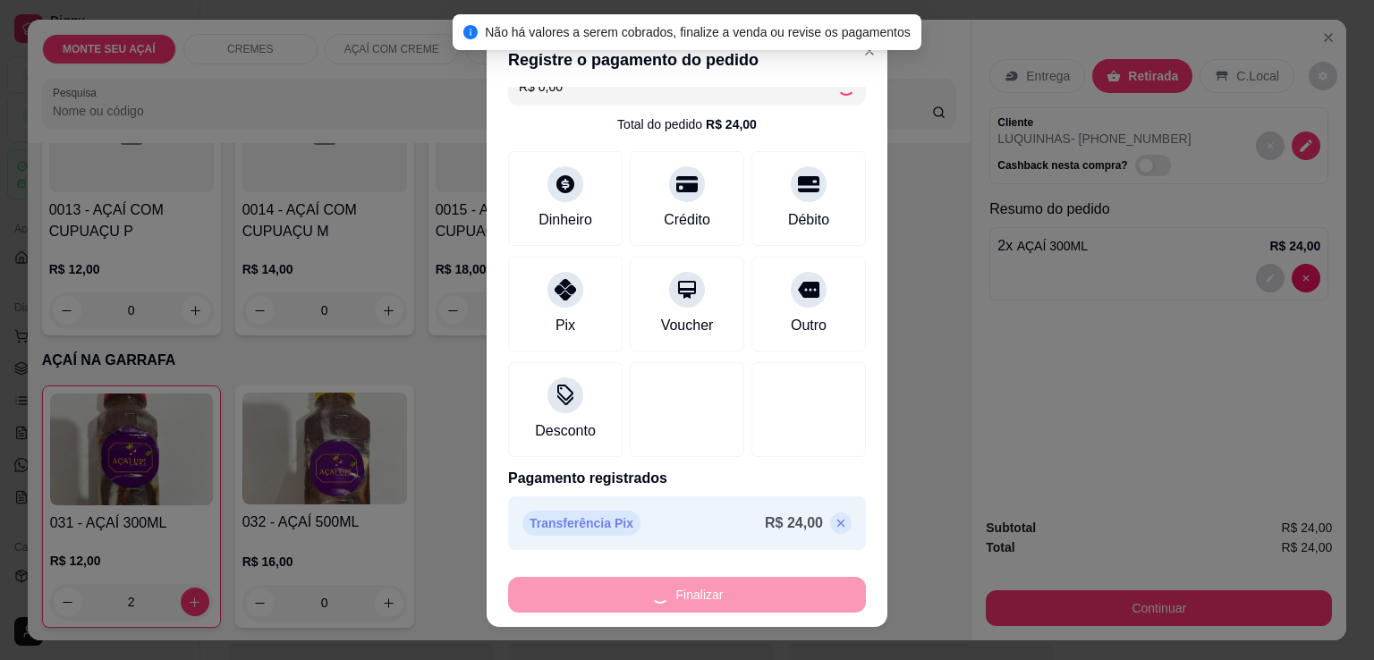
click at [659, 580] on div "Finalizar" at bounding box center [687, 595] width 358 height 36
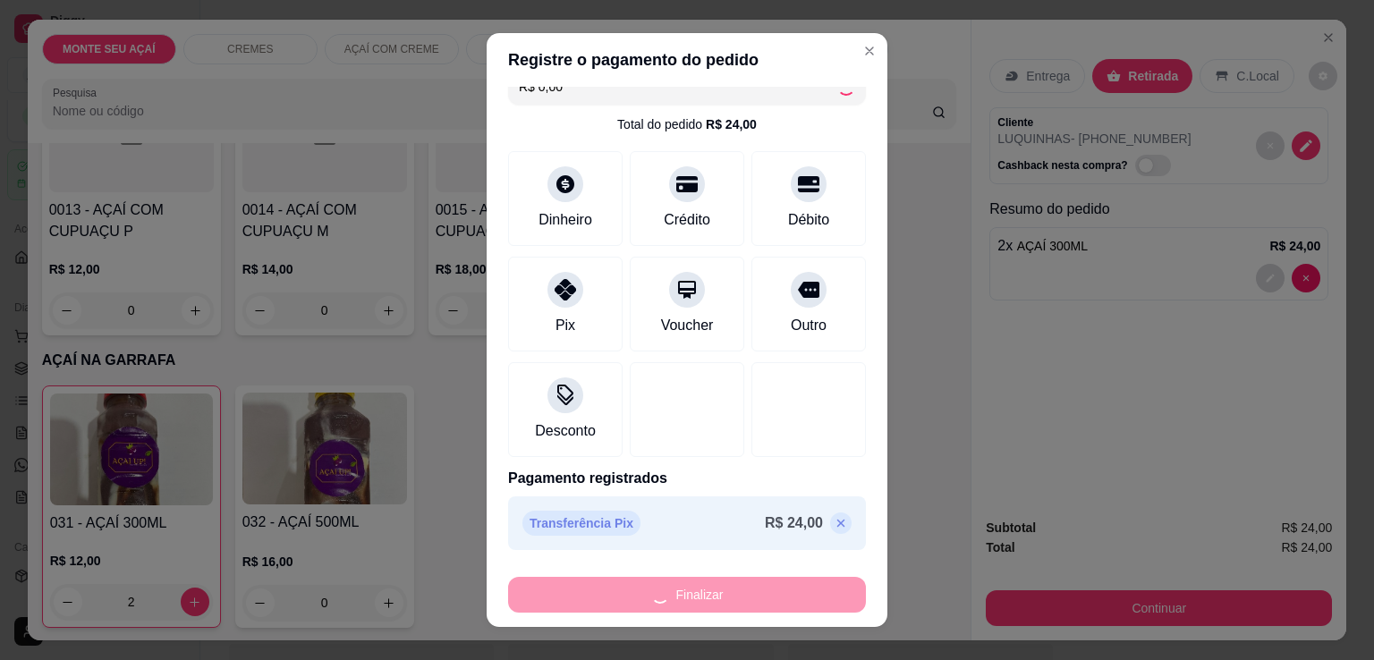
type input "0"
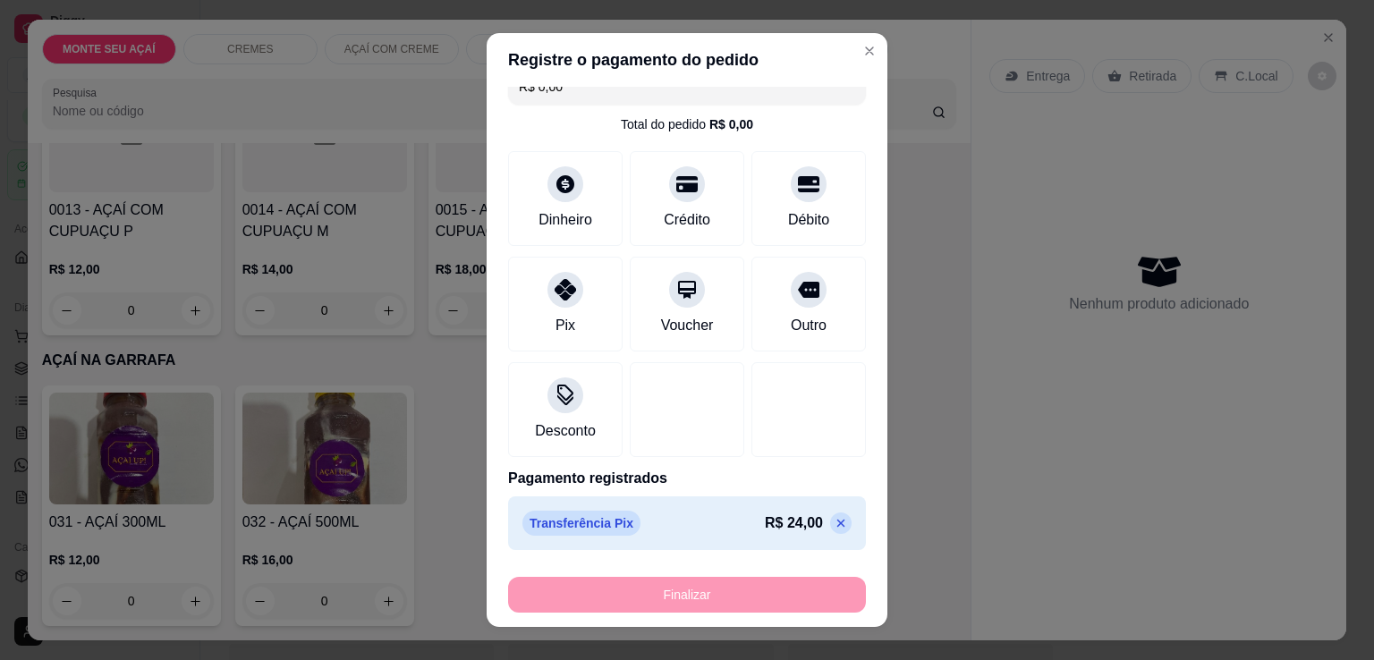
type input "-R$ 24,00"
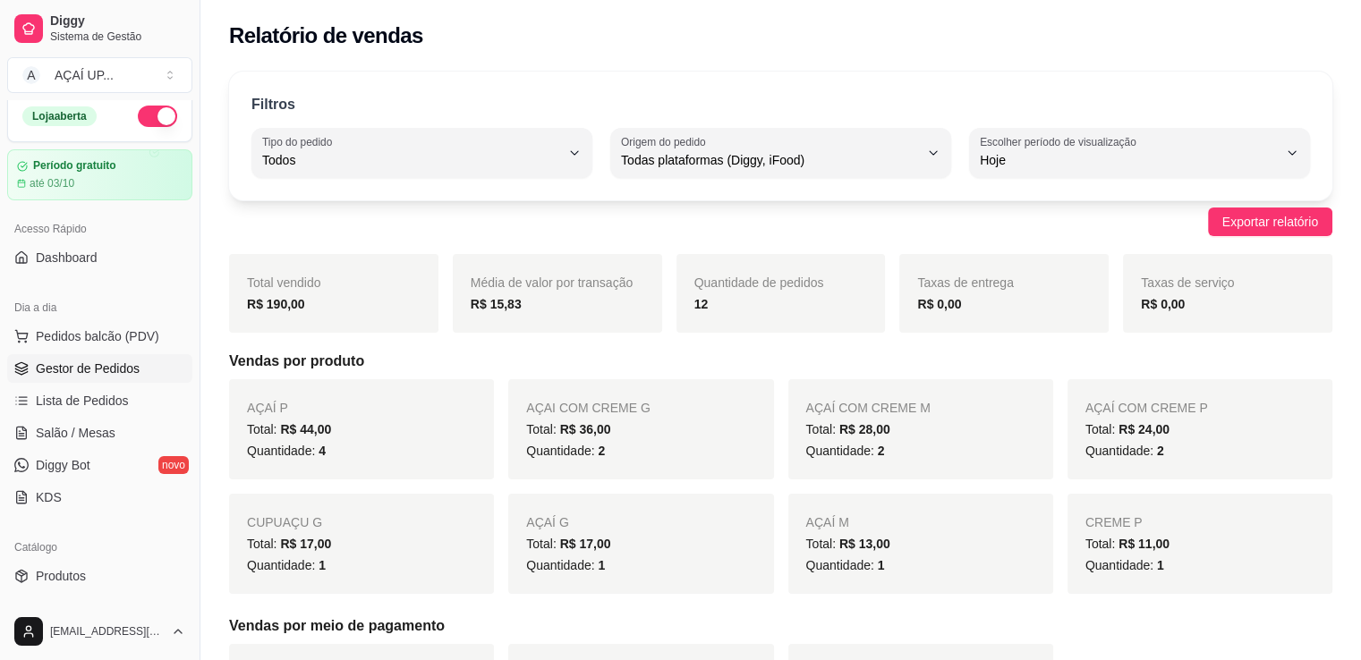
click at [100, 362] on span "Gestor de Pedidos" at bounding box center [88, 369] width 104 height 18
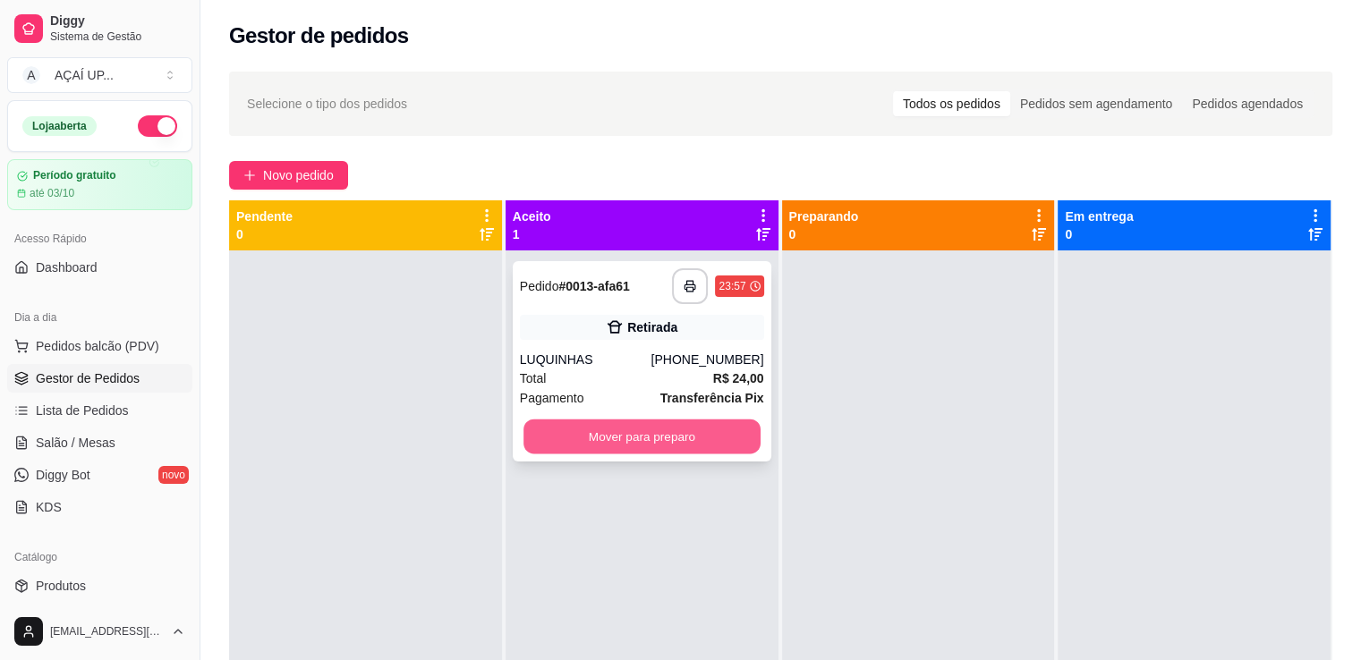
click at [684, 432] on button "Mover para preparo" at bounding box center [641, 437] width 237 height 35
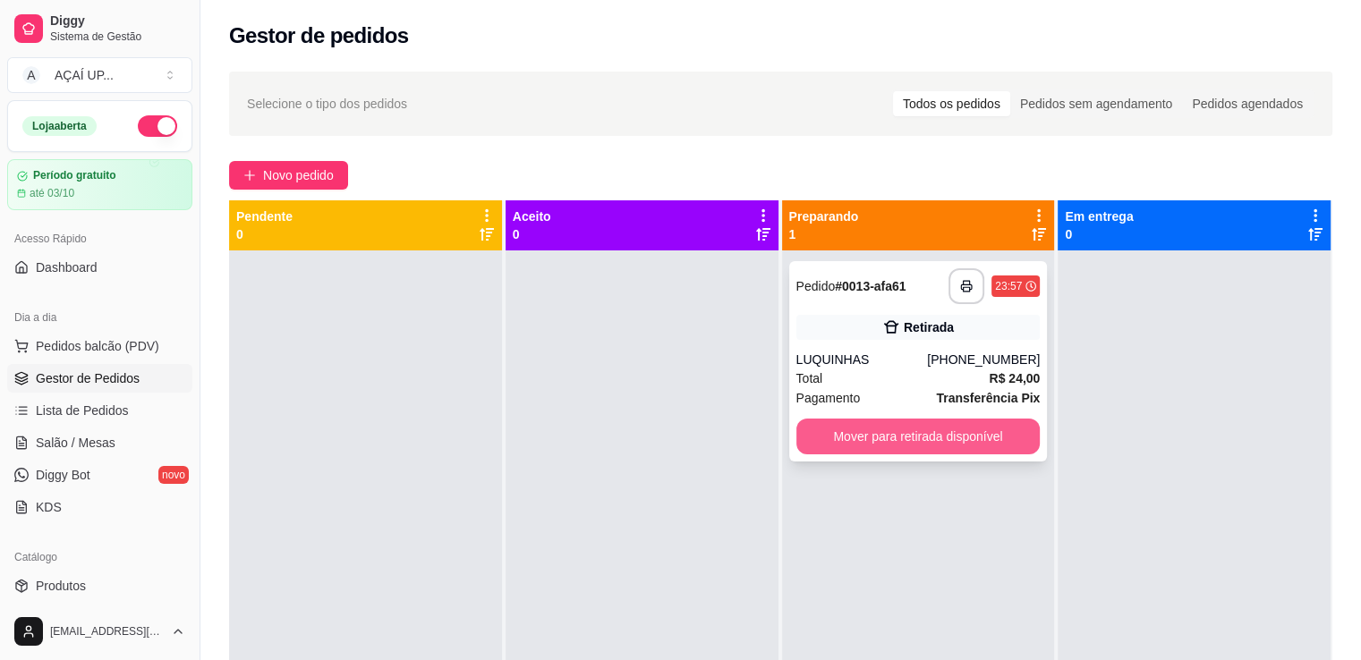
click at [909, 435] on button "Mover para retirada disponível" at bounding box center [918, 437] width 244 height 36
click at [904, 440] on button "Mover para retirada disponível" at bounding box center [918, 437] width 244 height 36
